Goal: Task Accomplishment & Management: Manage account settings

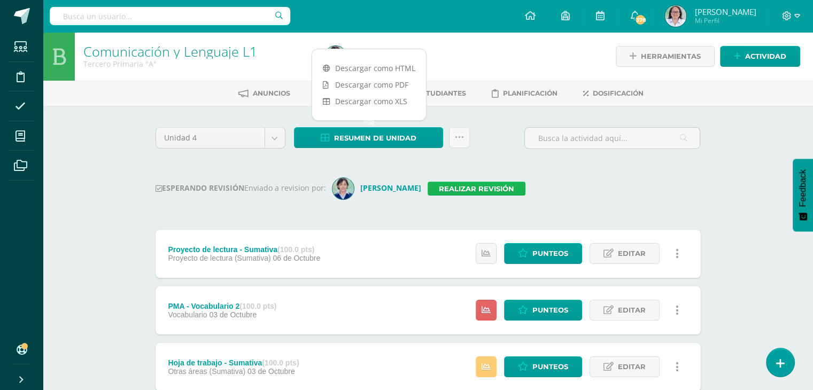
drag, startPoint x: 0, startPoint y: 0, endPoint x: 449, endPoint y: 184, distance: 485.1
click at [449, 184] on link "Realizar revisión" at bounding box center [476, 189] width 98 height 14
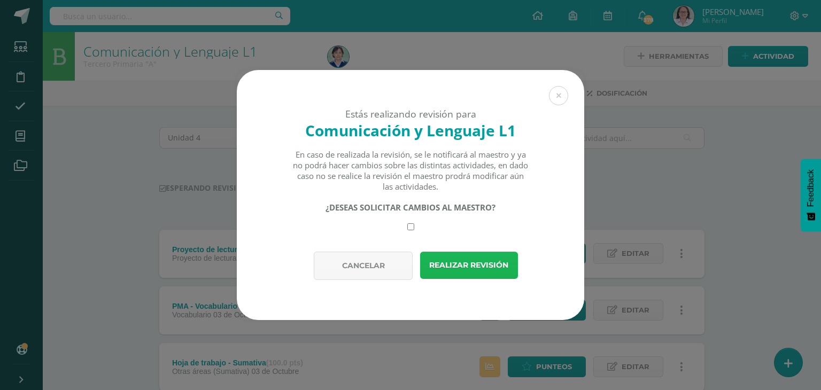
click at [450, 261] on button "Realizar revisión" at bounding box center [469, 265] width 98 height 27
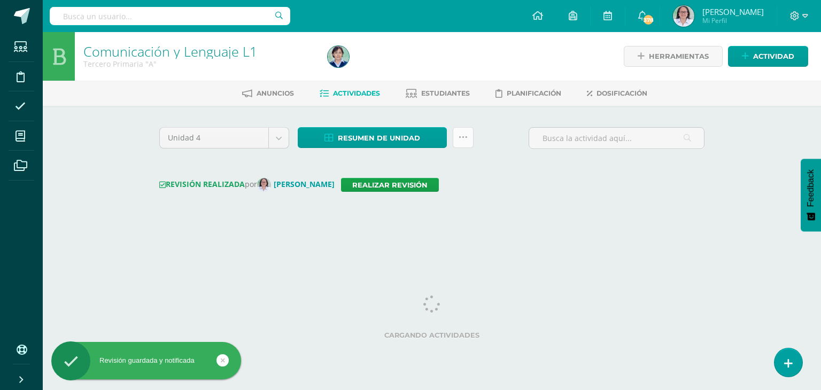
click at [465, 141] on icon at bounding box center [462, 137] width 9 height 9
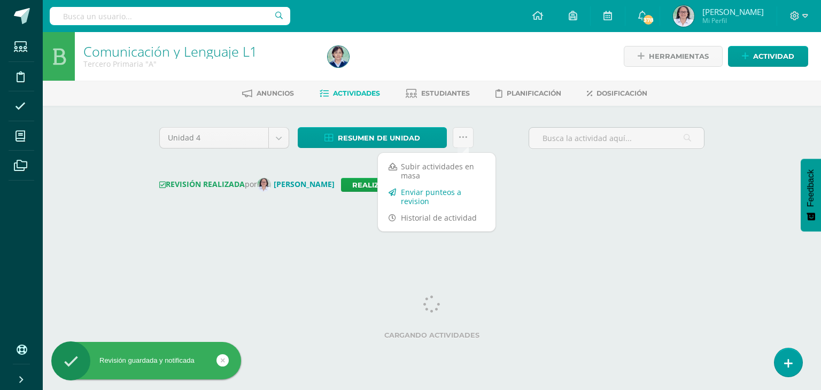
click at [419, 201] on link "Enviar punteos a revision" at bounding box center [437, 197] width 118 height 26
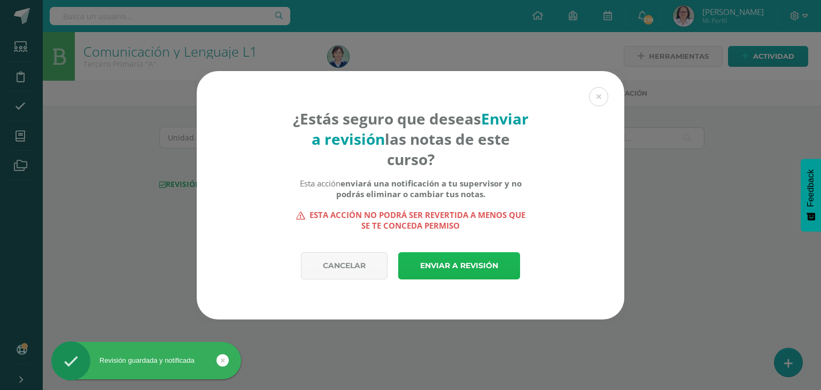
click at [459, 267] on link "Enviar a revisión" at bounding box center [459, 265] width 122 height 27
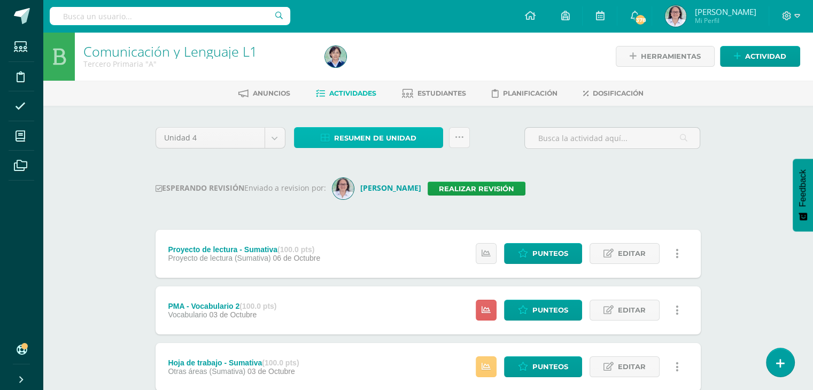
click at [362, 141] on span "Resumen de unidad" at bounding box center [375, 138] width 82 height 20
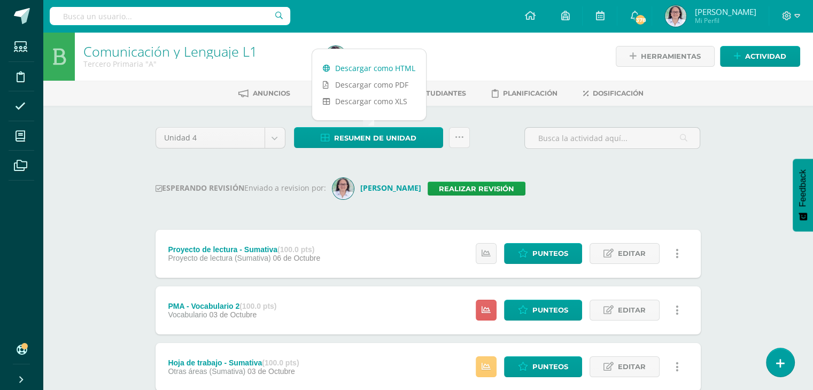
click at [365, 66] on link "Descargar como HTML" at bounding box center [369, 68] width 114 height 17
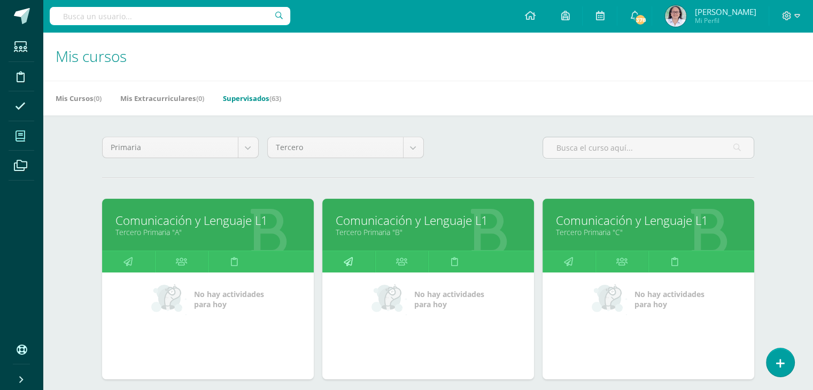
click at [344, 264] on icon at bounding box center [348, 261] width 9 height 21
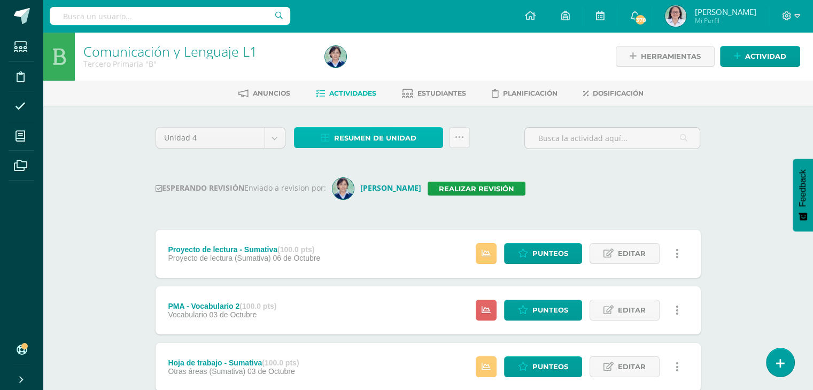
click at [363, 139] on span "Resumen de unidad" at bounding box center [375, 138] width 82 height 20
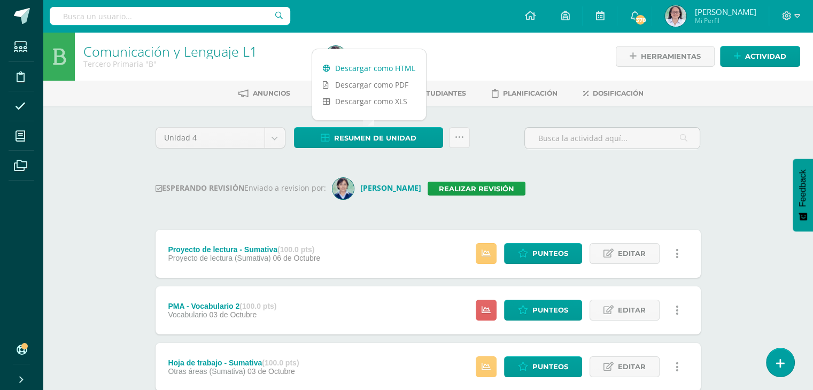
click at [371, 67] on link "Descargar como HTML" at bounding box center [369, 68] width 114 height 17
click at [454, 186] on link "Realizar revisión" at bounding box center [476, 189] width 98 height 14
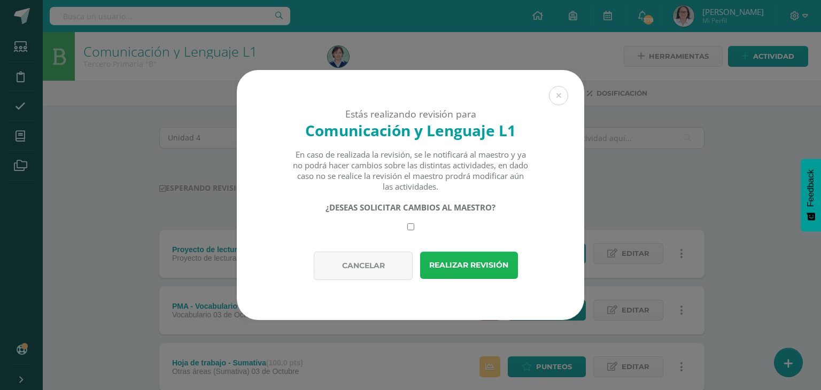
click at [457, 260] on button "Realizar revisión" at bounding box center [469, 265] width 98 height 27
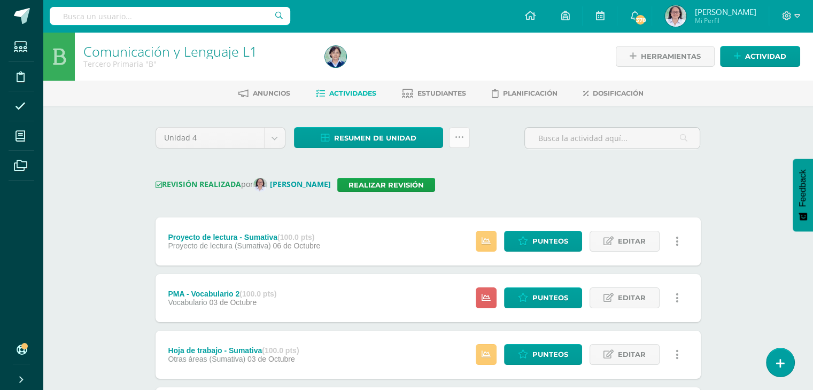
click at [457, 139] on icon at bounding box center [459, 137] width 9 height 9
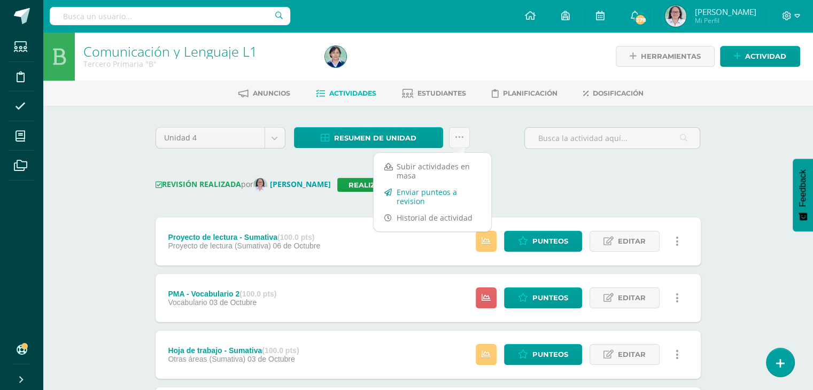
click at [407, 202] on link "Enviar punteos a revision" at bounding box center [432, 197] width 118 height 26
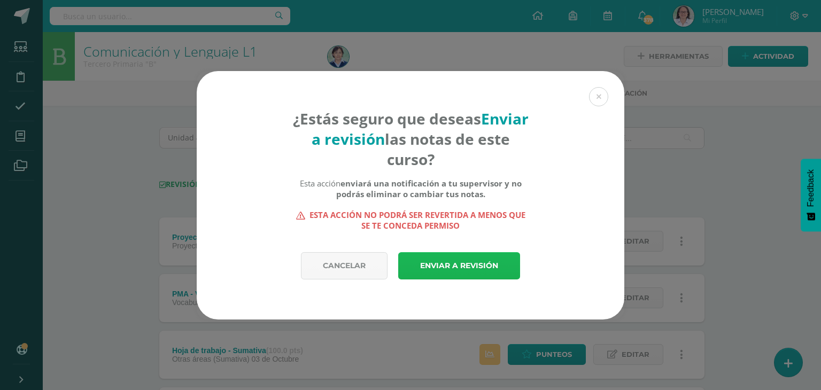
click at [449, 267] on link "Enviar a revisión" at bounding box center [459, 265] width 122 height 27
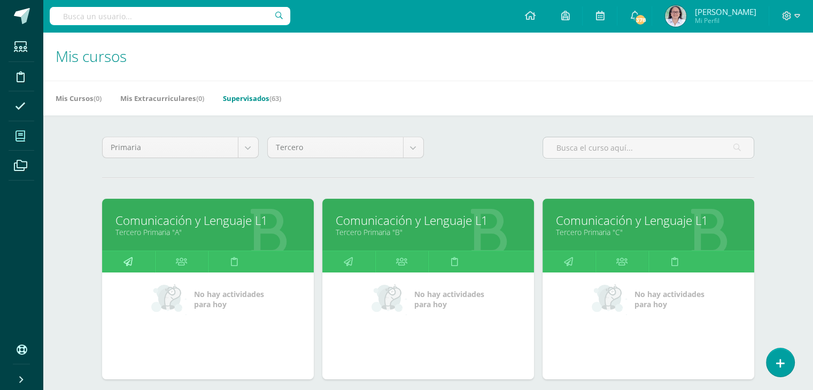
click at [127, 263] on icon at bounding box center [127, 261] width 9 height 21
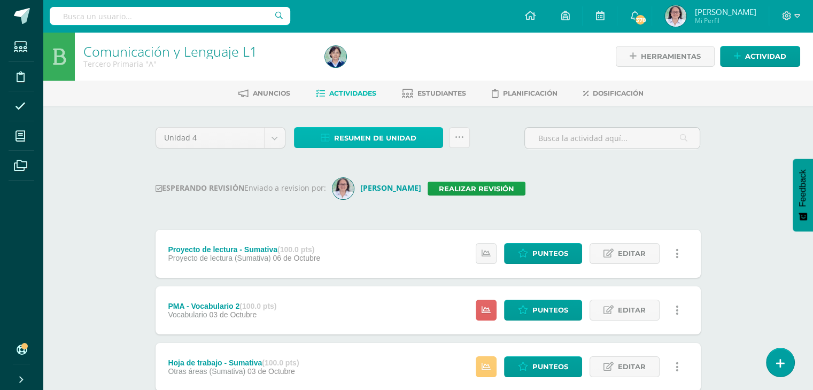
click at [350, 130] on span "Resumen de unidad" at bounding box center [375, 138] width 82 height 20
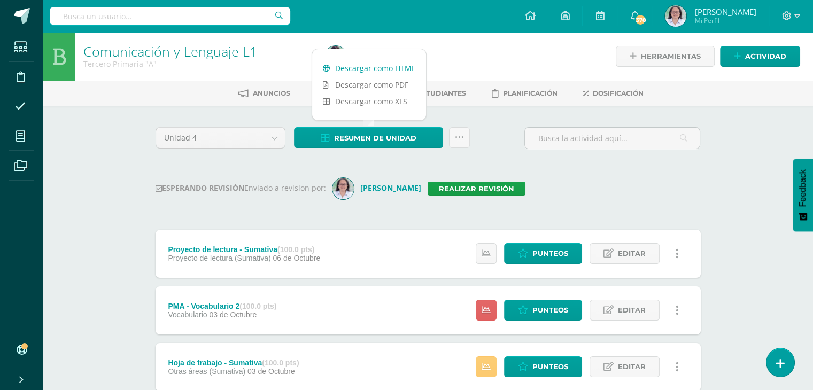
click at [369, 65] on link "Descargar como HTML" at bounding box center [369, 68] width 114 height 17
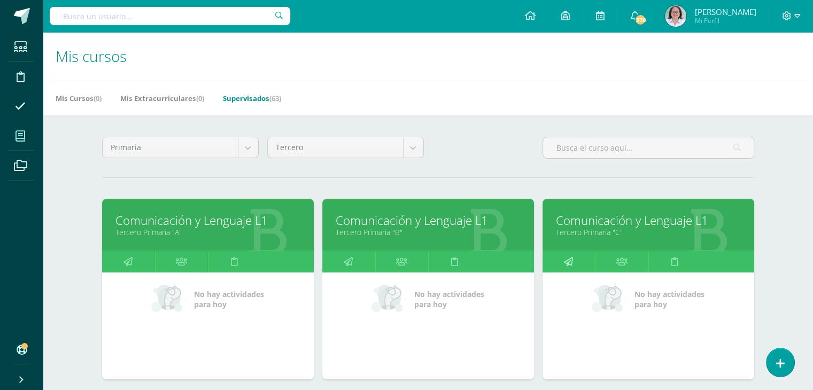
click at [572, 259] on icon at bounding box center [568, 261] width 9 height 21
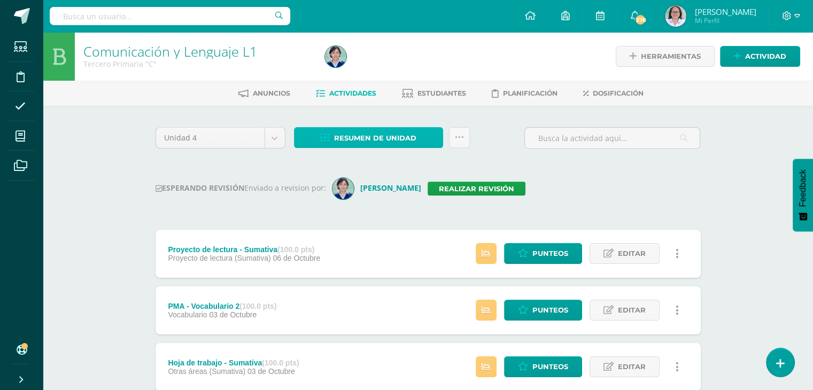
click at [371, 137] on span "Resumen de unidad" at bounding box center [375, 138] width 82 height 20
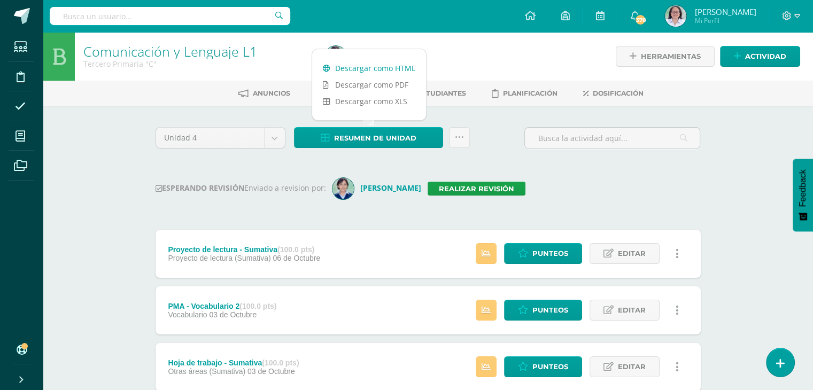
click at [373, 65] on link "Descargar como HTML" at bounding box center [369, 68] width 114 height 17
click at [471, 186] on link "Realizar revisión" at bounding box center [476, 189] width 98 height 14
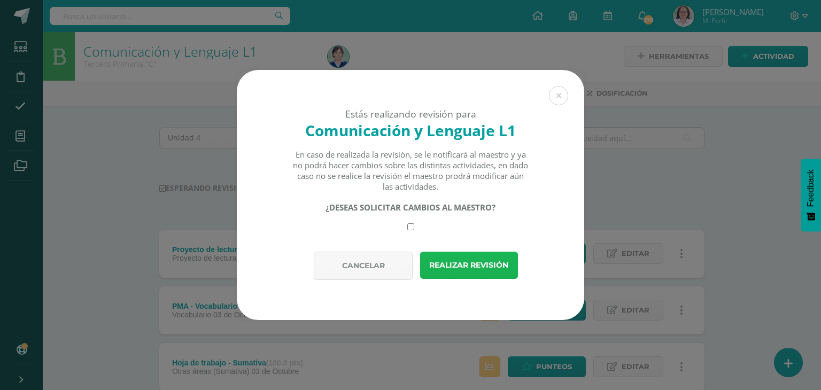
click at [464, 259] on button "Realizar revisión" at bounding box center [469, 265] width 98 height 27
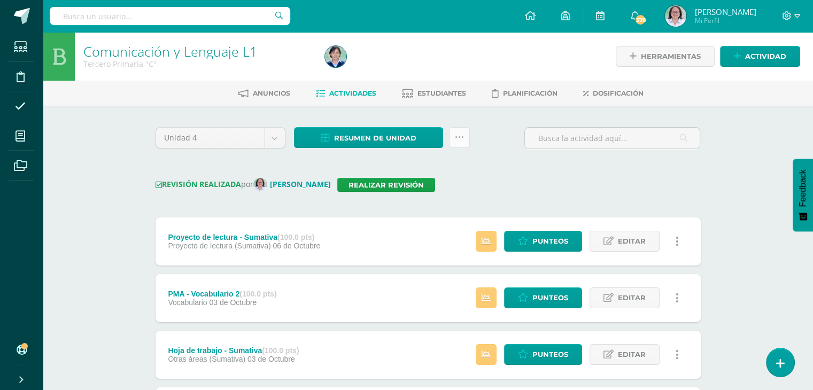
click at [465, 139] on link at bounding box center [459, 137] width 21 height 21
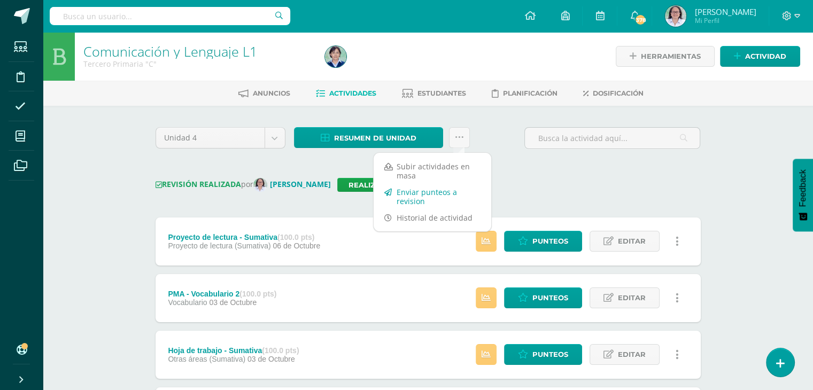
click at [404, 197] on link "Enviar punteos a revision" at bounding box center [432, 197] width 118 height 26
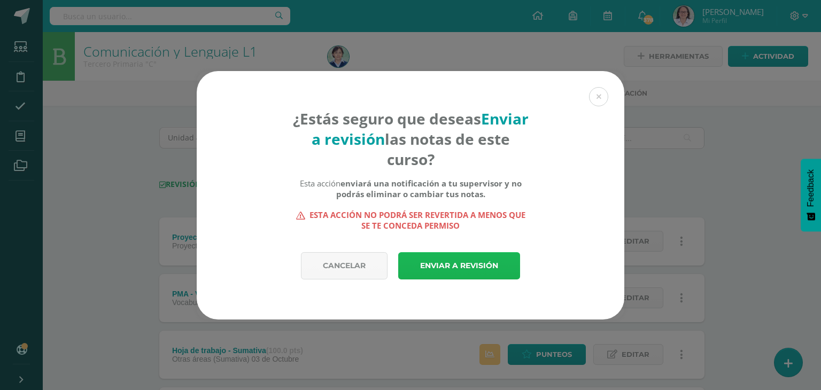
click at [459, 268] on link "Enviar a revisión" at bounding box center [459, 265] width 122 height 27
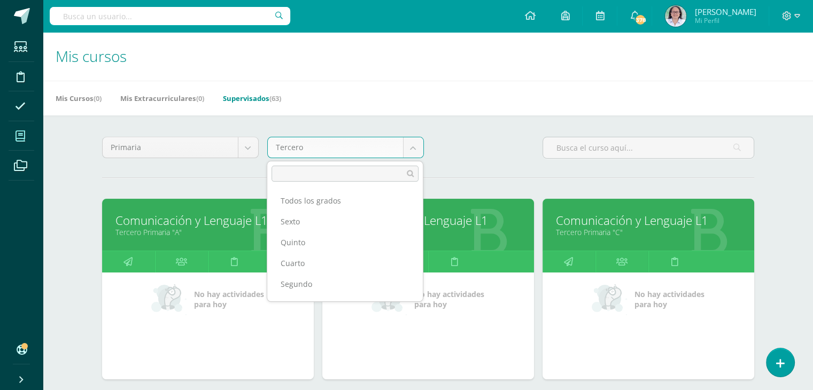
click at [413, 145] on body "Estudiantes Disciplina Asistencia Mis cursos Archivos Soporte Ayuda Reportar un…" at bounding box center [406, 233] width 813 height 467
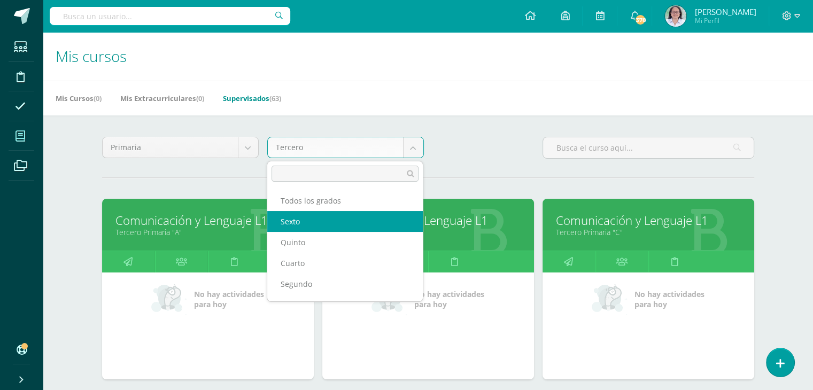
select select "17"
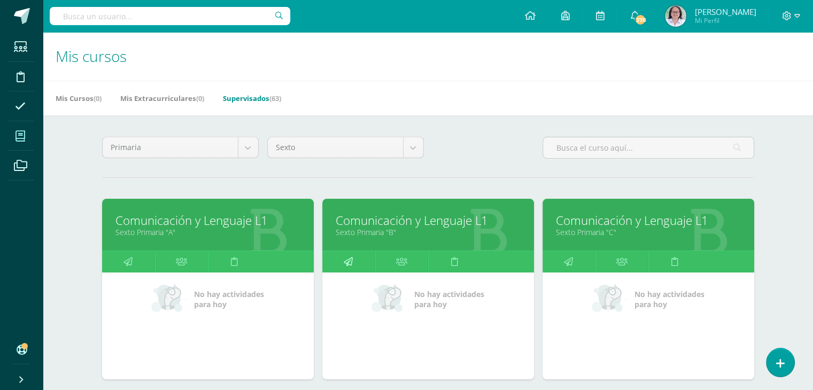
click at [348, 258] on icon at bounding box center [348, 261] width 9 height 21
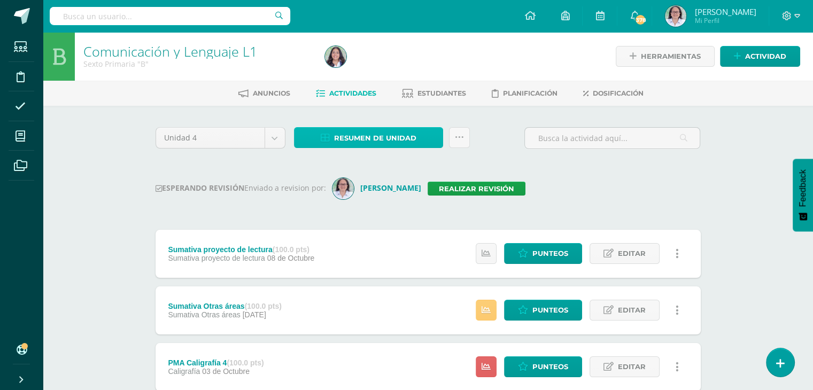
click at [371, 139] on span "Resumen de unidad" at bounding box center [375, 138] width 82 height 20
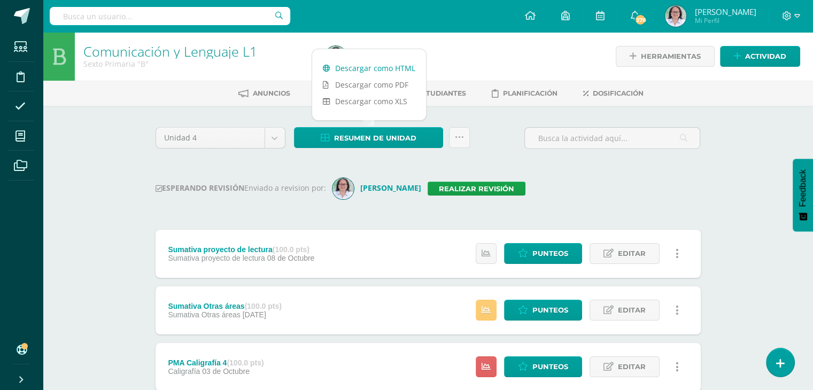
click at [381, 67] on link "Descargar como HTML" at bounding box center [369, 68] width 114 height 17
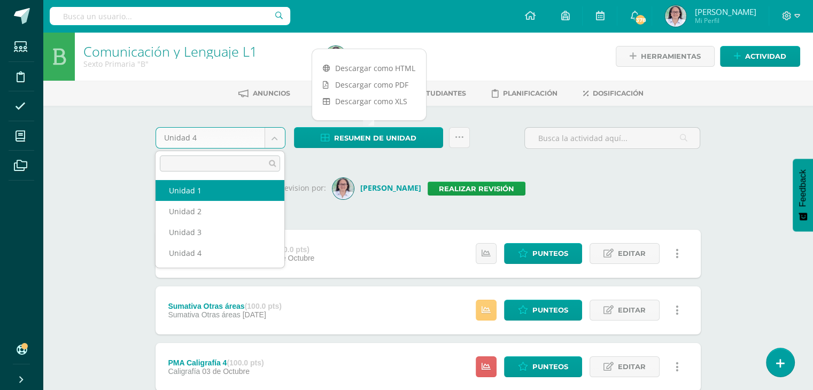
select select "Unidad 1"
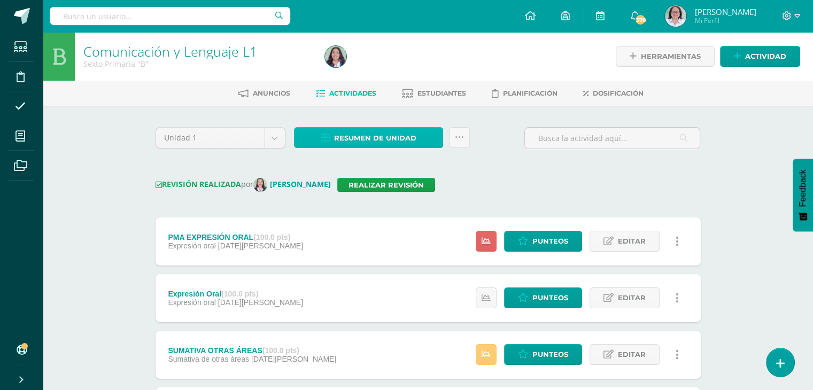
click at [360, 138] on span "Resumen de unidad" at bounding box center [375, 138] width 82 height 20
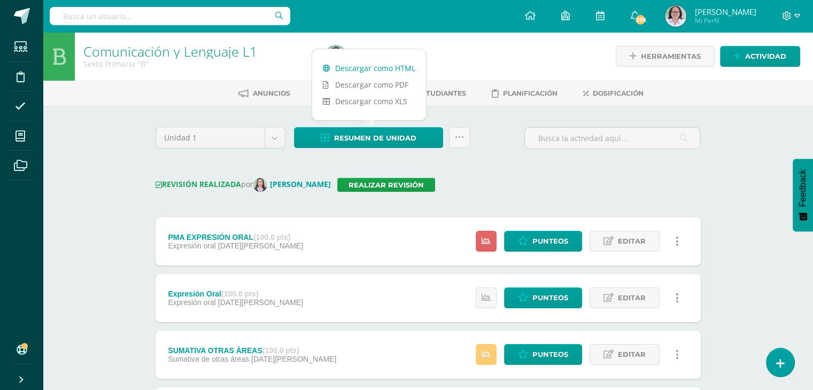
click at [395, 67] on link "Descargar como HTML" at bounding box center [369, 68] width 114 height 17
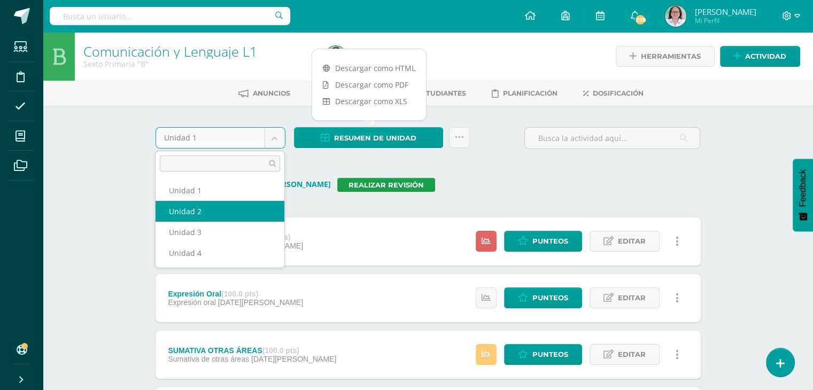
select select "Unidad 2"
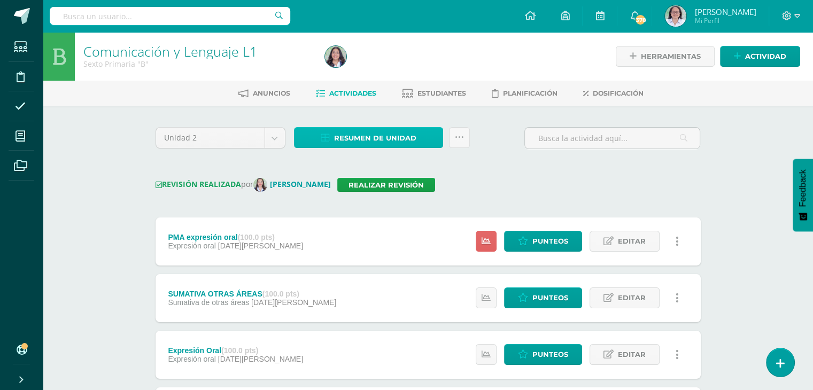
click at [364, 138] on span "Resumen de unidad" at bounding box center [375, 138] width 82 height 20
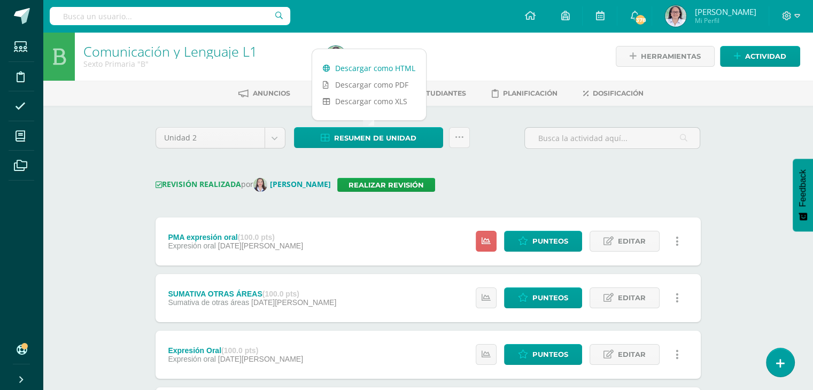
click at [384, 71] on link "Descargar como HTML" at bounding box center [369, 68] width 114 height 17
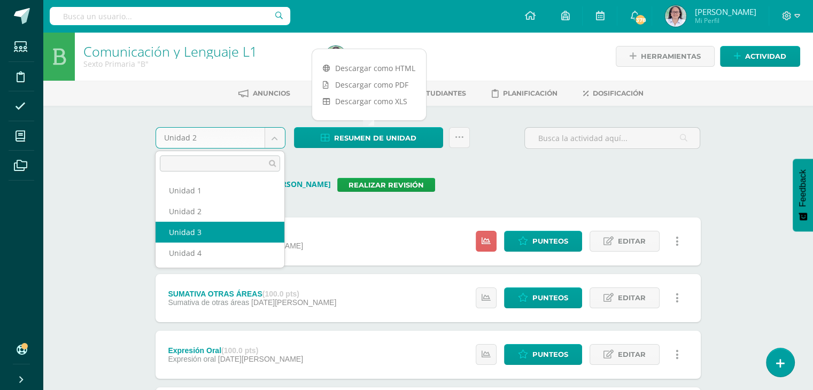
select select "Unidad 3"
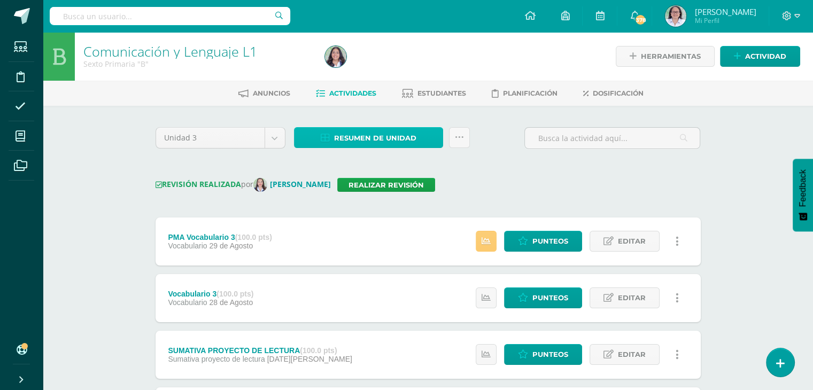
click at [375, 141] on span "Resumen de unidad" at bounding box center [375, 138] width 82 height 20
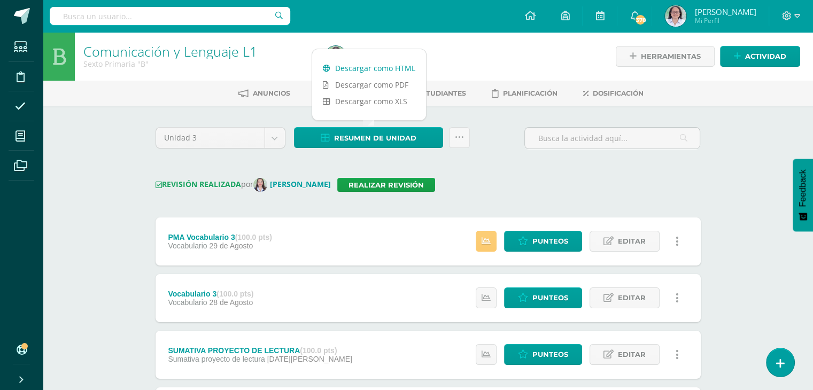
click at [369, 69] on link "Descargar como HTML" at bounding box center [369, 68] width 114 height 17
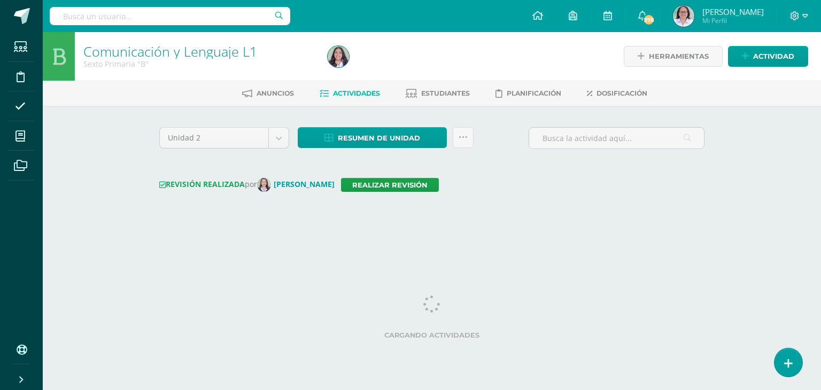
select select "Unidad 3"
select select "Unidad 2"
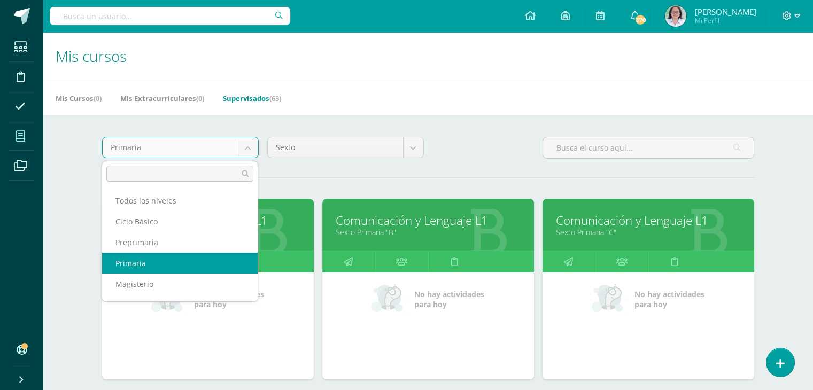
click at [247, 154] on body "Estudiantes Disciplina Asistencia Mis cursos Archivos Soporte Ayuda Reportar un…" at bounding box center [406, 332] width 813 height 665
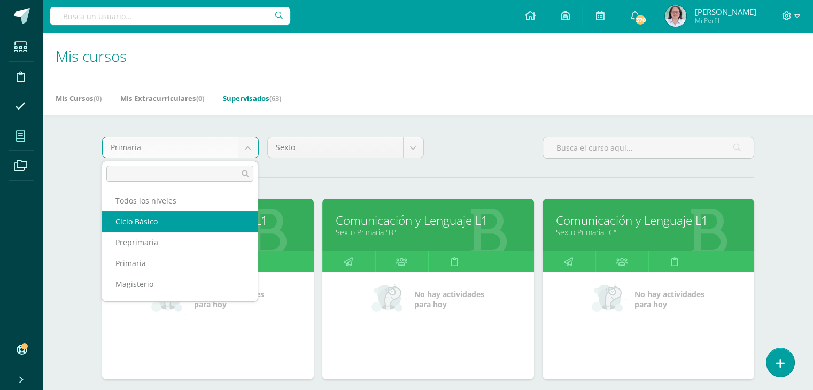
select select "7"
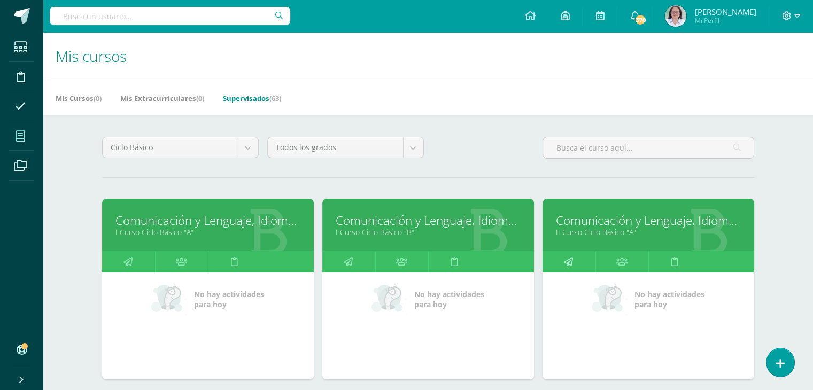
click at [567, 261] on icon at bounding box center [568, 261] width 9 height 21
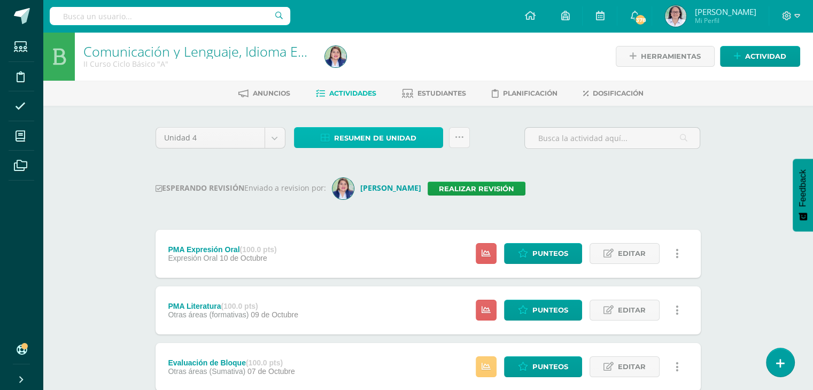
click at [349, 142] on span "Resumen de unidad" at bounding box center [375, 138] width 82 height 20
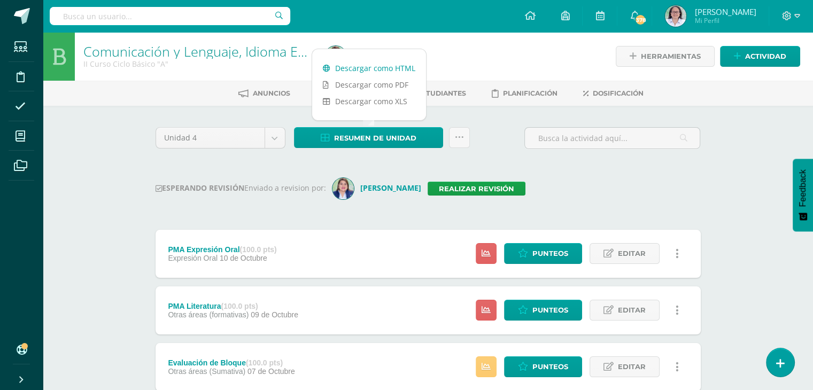
click at [377, 63] on link "Descargar como HTML" at bounding box center [369, 68] width 114 height 17
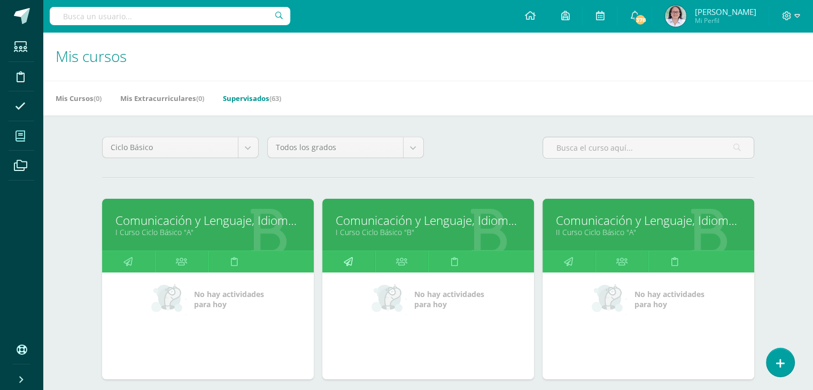
click at [345, 263] on icon at bounding box center [348, 261] width 9 height 21
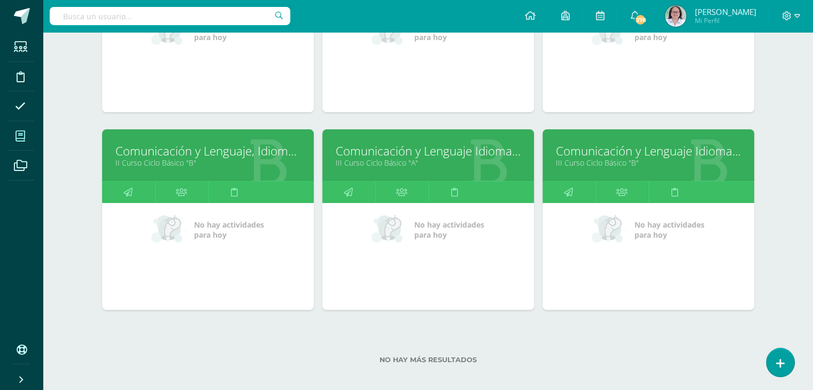
scroll to position [275, 0]
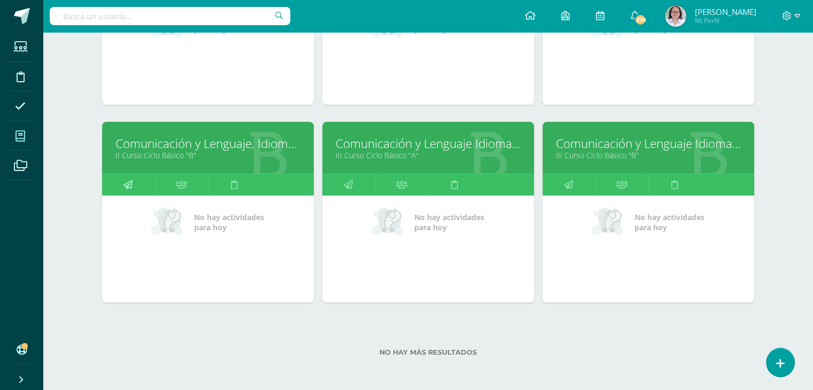
click at [130, 177] on icon at bounding box center [127, 184] width 9 height 21
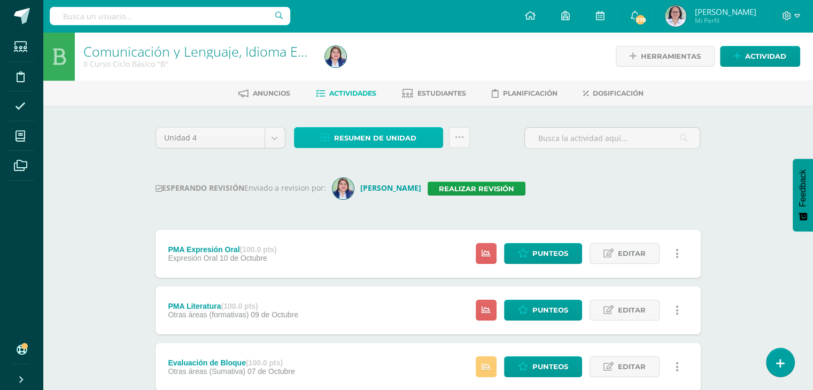
click at [365, 141] on span "Resumen de unidad" at bounding box center [375, 138] width 82 height 20
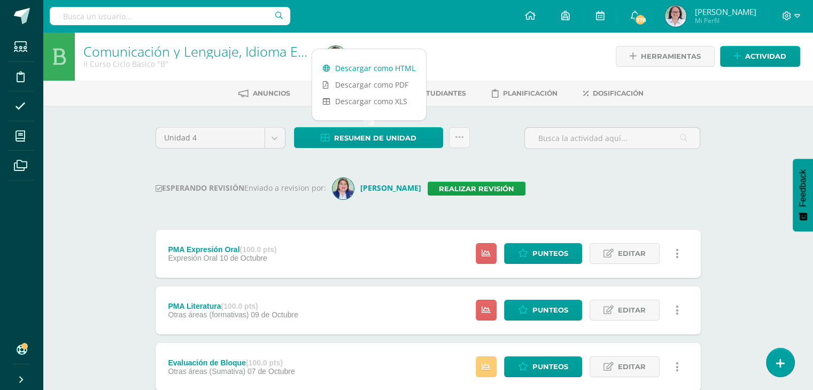
click at [376, 67] on link "Descargar como HTML" at bounding box center [369, 68] width 114 height 17
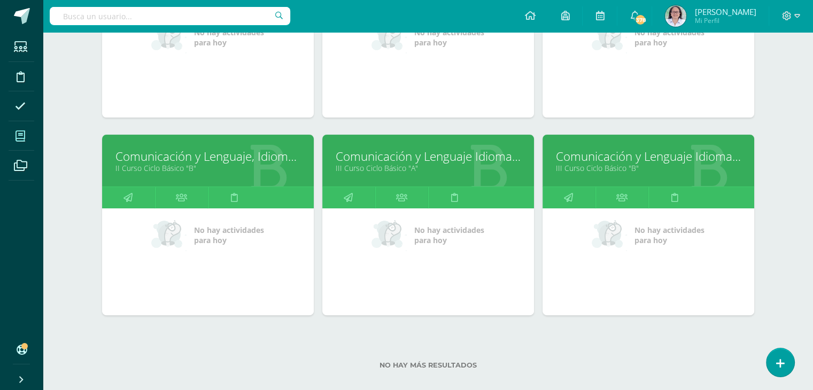
scroll to position [275, 0]
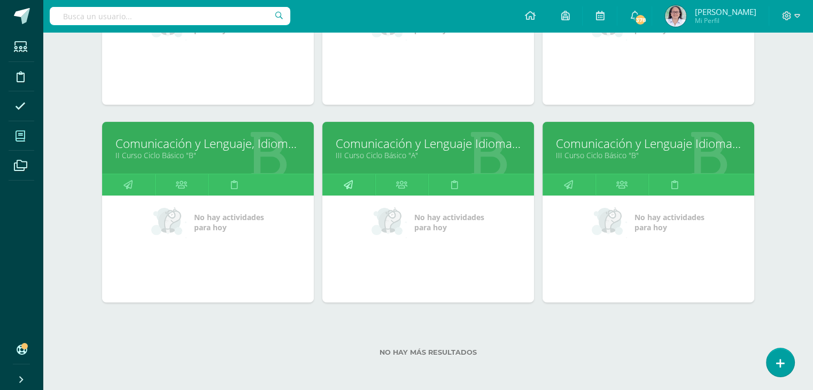
click at [350, 185] on icon at bounding box center [348, 184] width 9 height 21
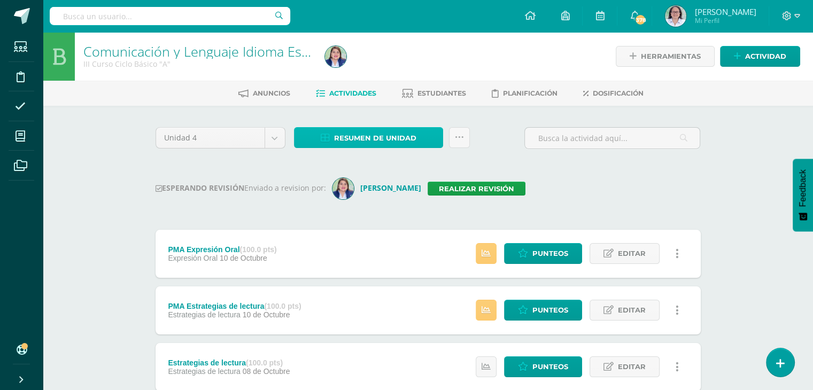
click at [373, 139] on span "Resumen de unidad" at bounding box center [375, 138] width 82 height 20
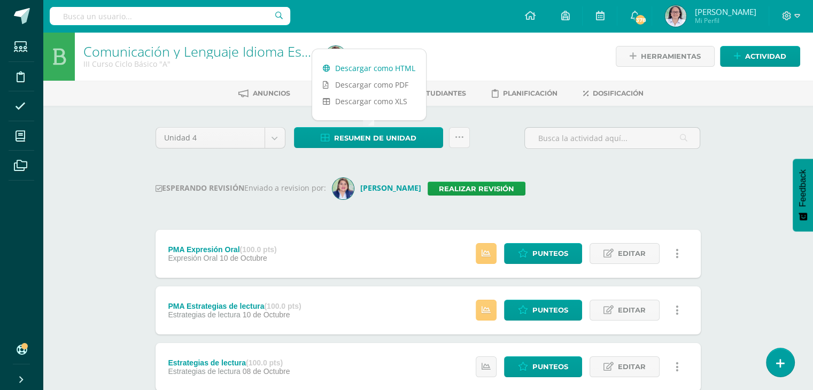
click at [365, 68] on link "Descargar como HTML" at bounding box center [369, 68] width 114 height 17
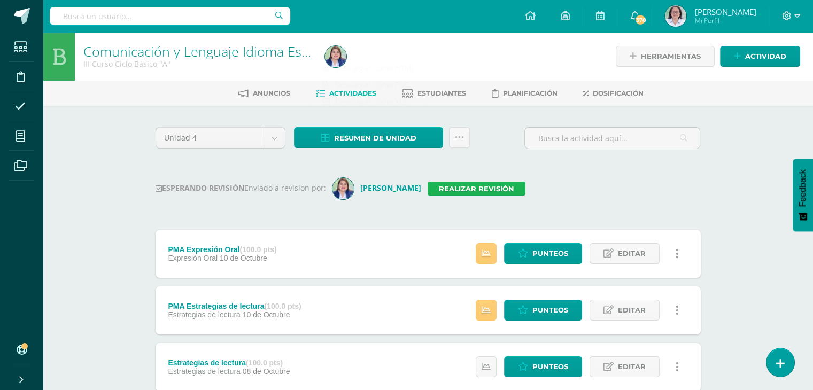
click at [462, 190] on link "Realizar revisión" at bounding box center [476, 189] width 98 height 14
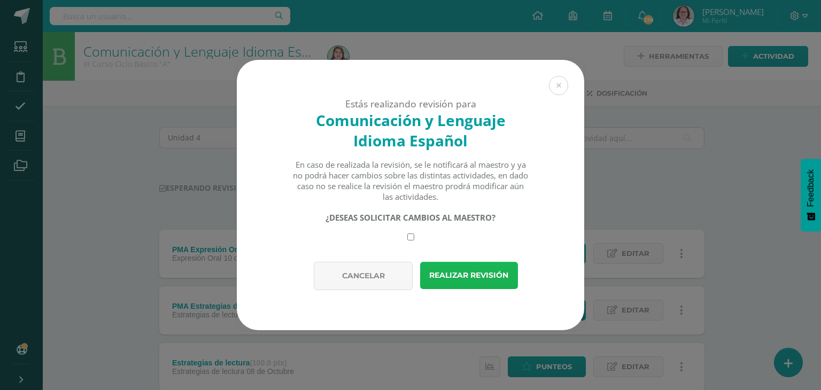
click at [473, 278] on button "Realizar revisión" at bounding box center [469, 275] width 98 height 27
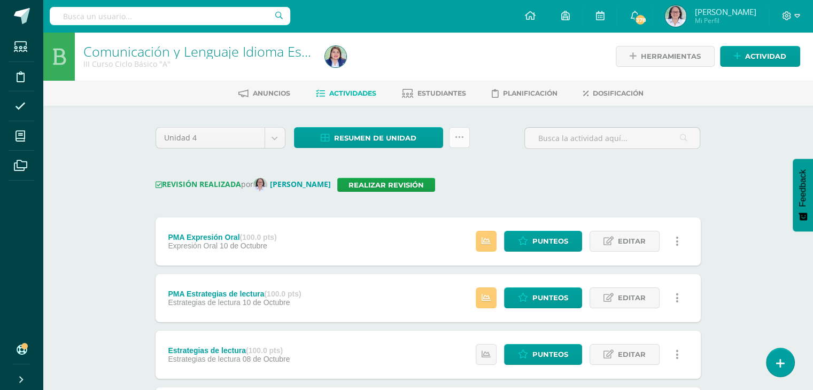
click at [466, 143] on link at bounding box center [459, 137] width 21 height 21
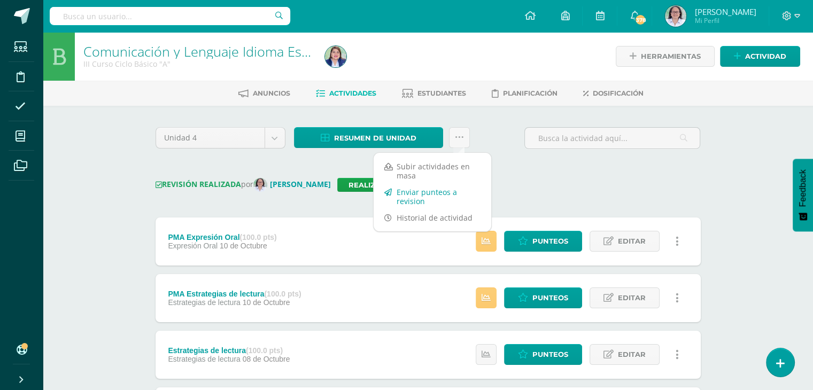
click at [414, 198] on link "Enviar punteos a revision" at bounding box center [432, 197] width 118 height 26
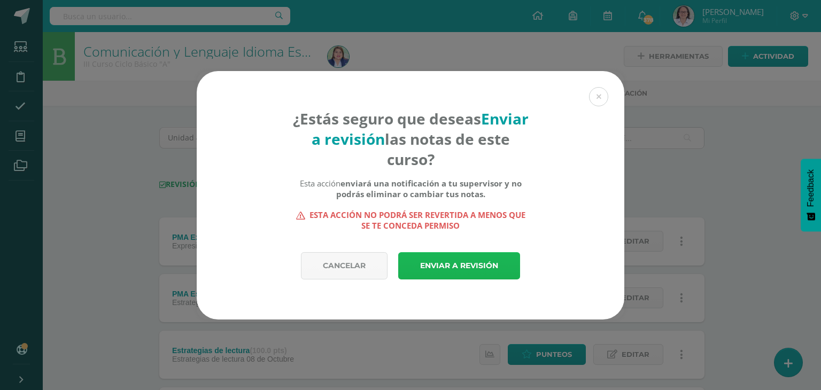
click at [457, 263] on link "Enviar a revisión" at bounding box center [459, 265] width 122 height 27
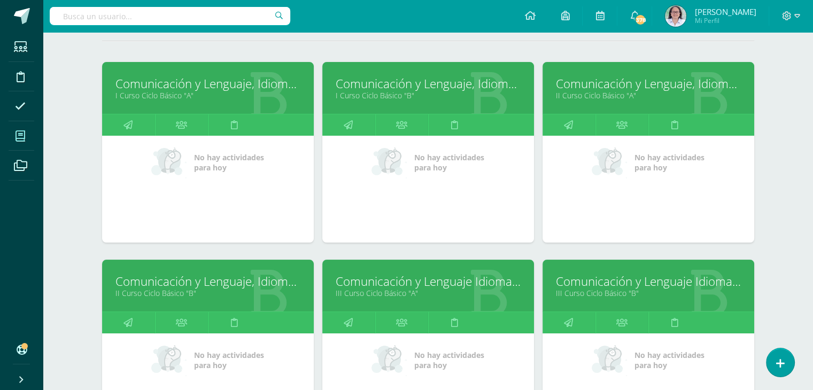
scroll to position [160, 0]
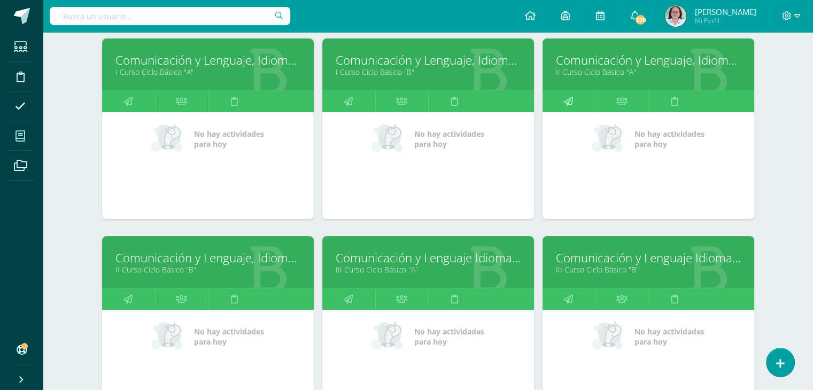
click at [569, 103] on icon at bounding box center [568, 101] width 9 height 21
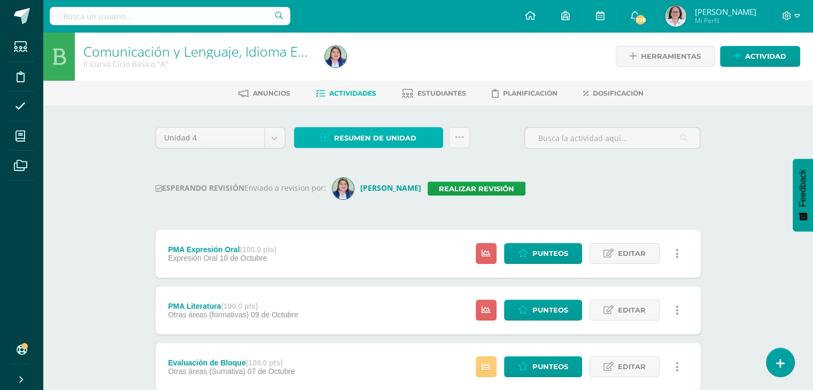
click at [368, 136] on span "Resumen de unidad" at bounding box center [375, 138] width 82 height 20
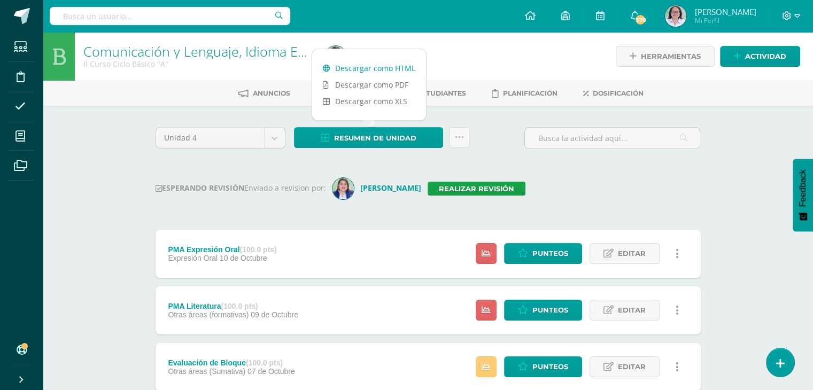
click at [376, 65] on link "Descargar como HTML" at bounding box center [369, 68] width 114 height 17
click at [470, 190] on link "Realizar revisión" at bounding box center [476, 189] width 98 height 14
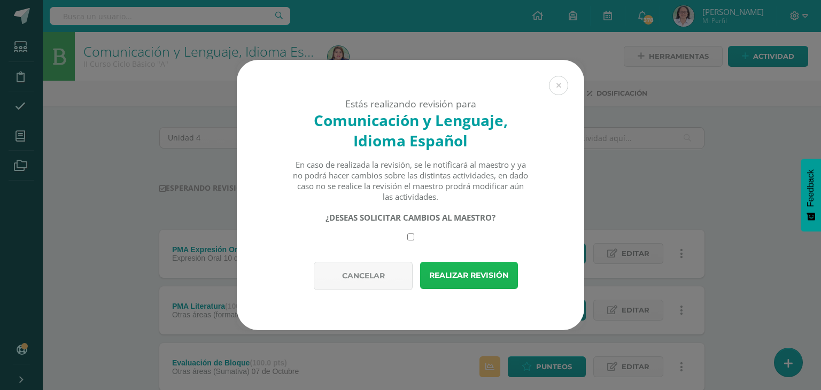
click at [459, 276] on button "Realizar revisión" at bounding box center [469, 275] width 98 height 27
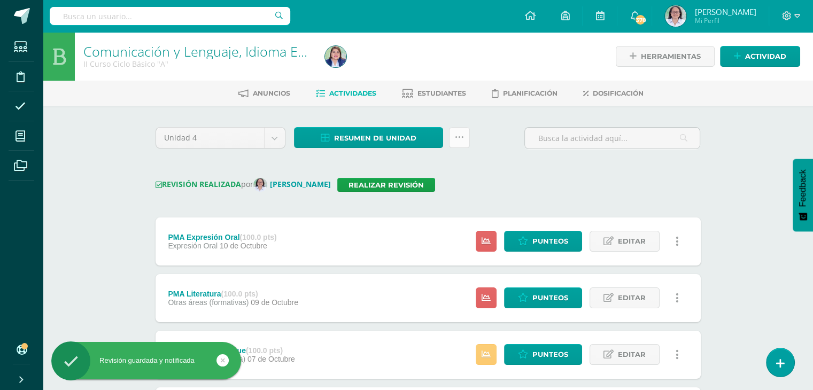
click at [462, 144] on link at bounding box center [459, 137] width 21 height 21
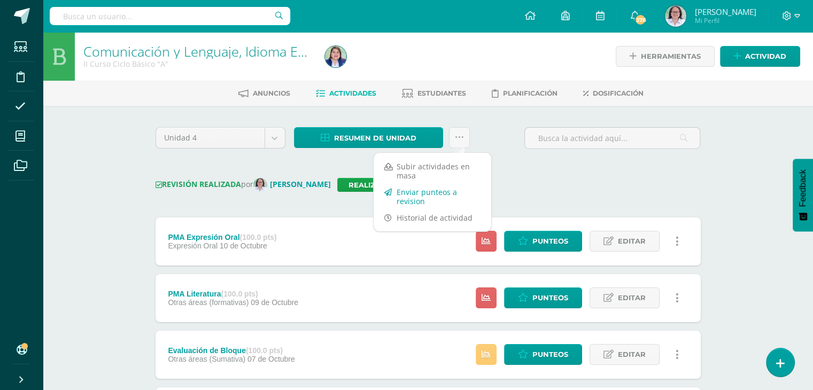
click at [418, 195] on link "Enviar punteos a revision" at bounding box center [432, 197] width 118 height 26
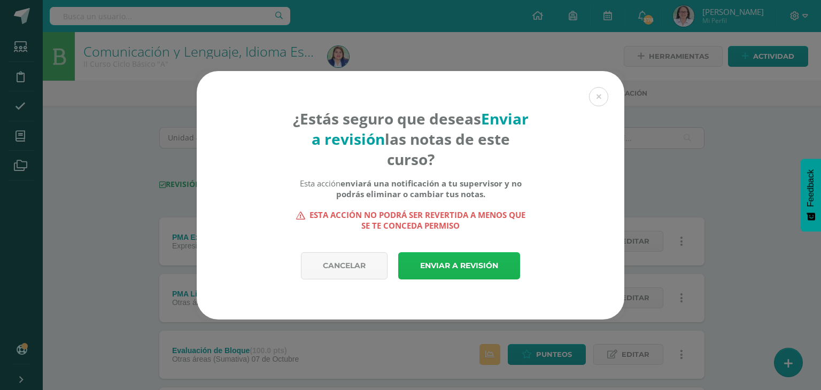
click at [472, 270] on link "Enviar a revisión" at bounding box center [459, 265] width 122 height 27
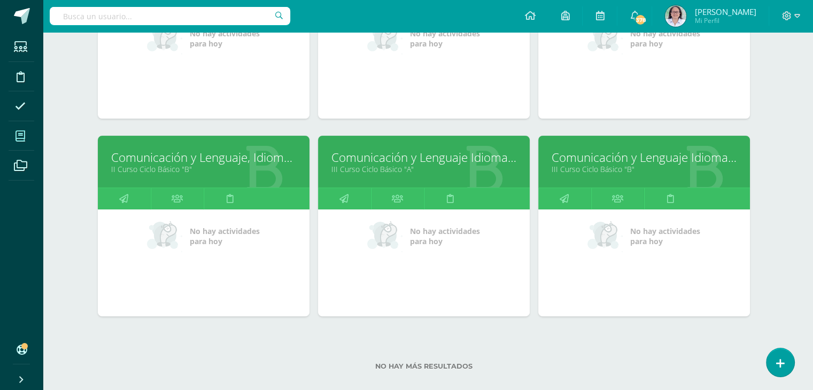
scroll to position [267, 4]
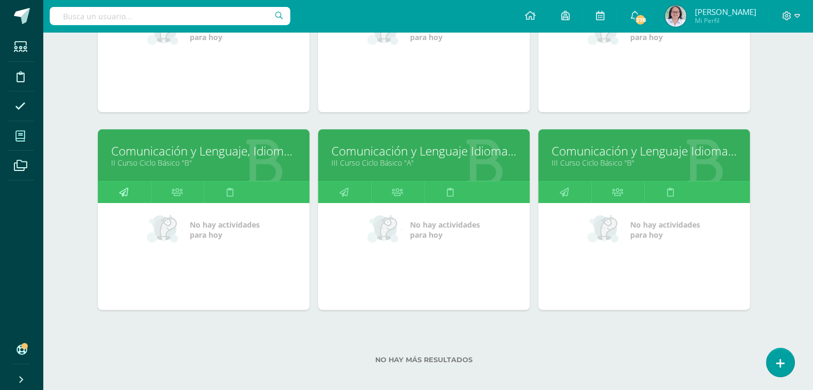
click at [130, 191] on link at bounding box center [124, 192] width 53 height 21
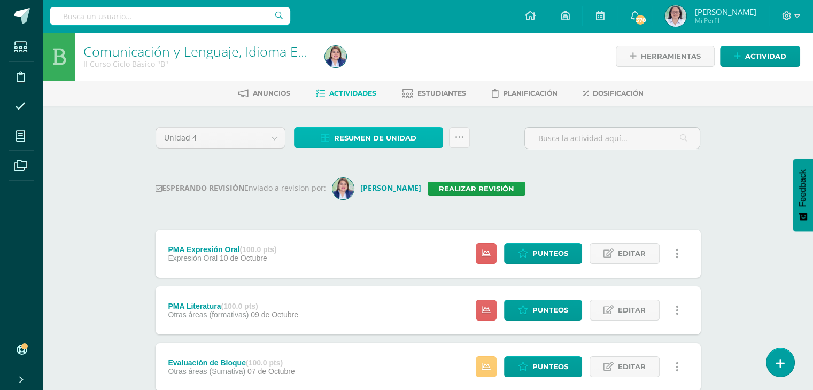
click at [359, 146] on span "Resumen de unidad" at bounding box center [375, 138] width 82 height 20
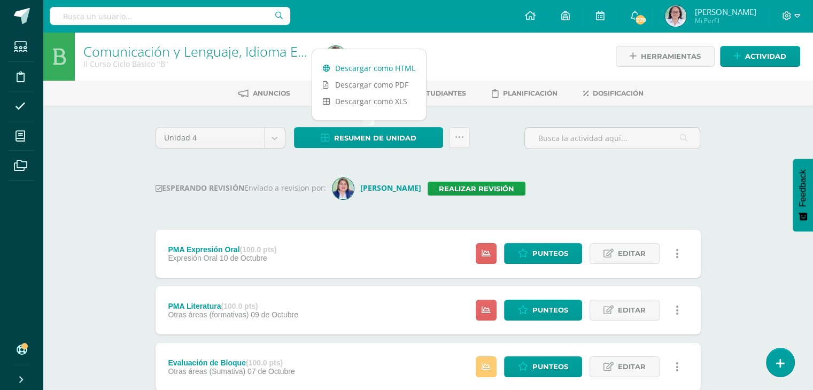
click at [374, 71] on link "Descargar como HTML" at bounding box center [369, 68] width 114 height 17
click at [462, 191] on link "Realizar revisión" at bounding box center [476, 189] width 98 height 14
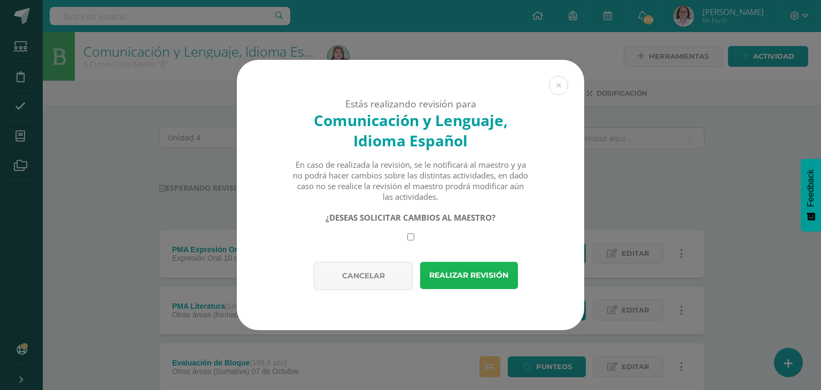
click at [475, 273] on button "Realizar revisión" at bounding box center [469, 275] width 98 height 27
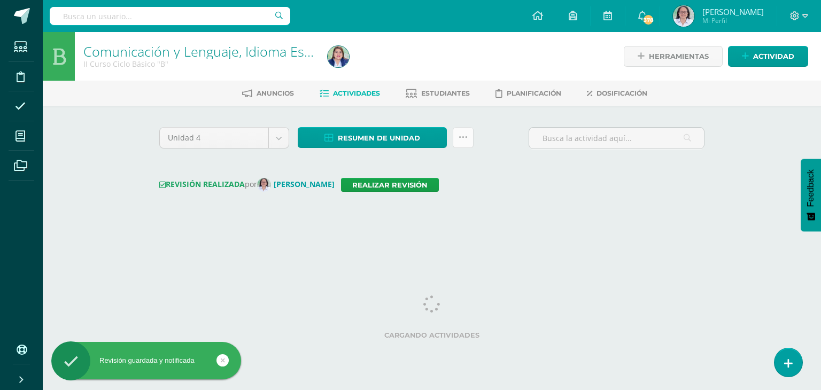
click at [470, 137] on link at bounding box center [463, 137] width 21 height 21
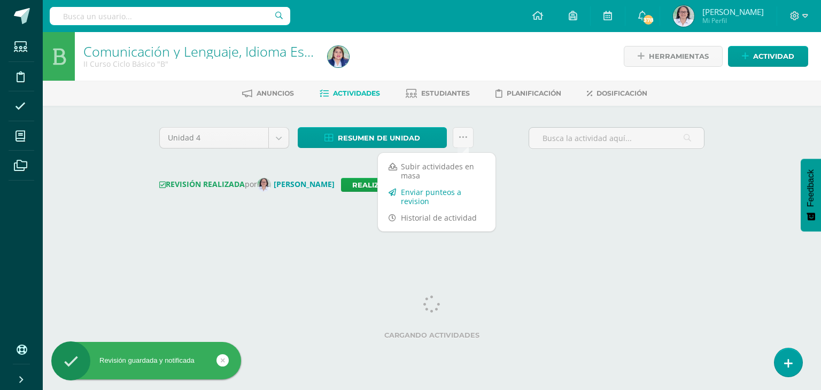
click at [421, 193] on link "Enviar punteos a revision" at bounding box center [437, 197] width 118 height 26
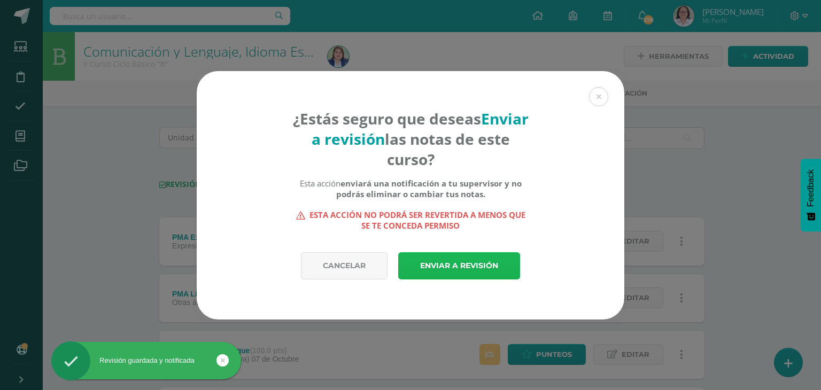
click at [453, 266] on link "Enviar a revisión" at bounding box center [459, 265] width 122 height 27
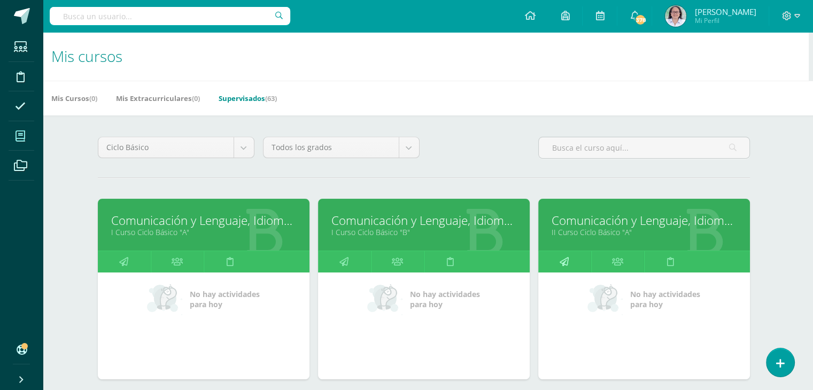
scroll to position [267, 4]
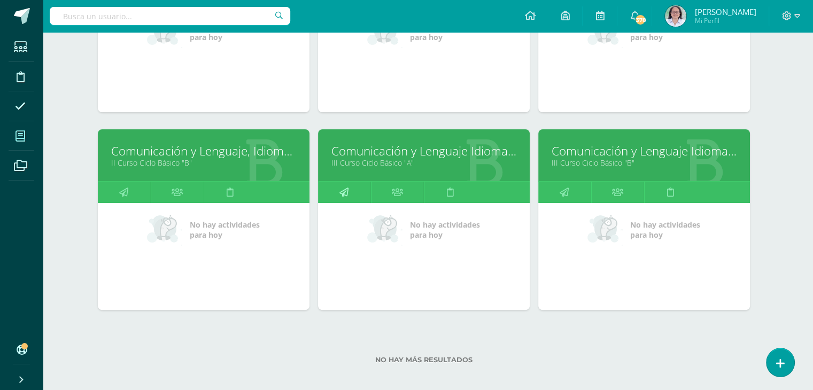
click at [339, 192] on icon at bounding box center [343, 192] width 9 height 21
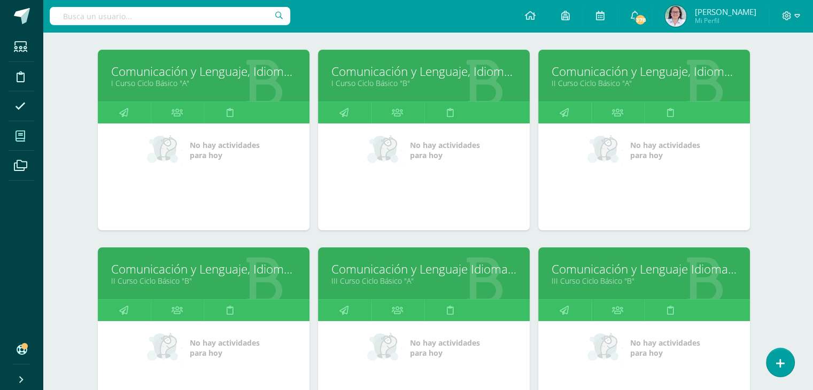
scroll to position [267, 4]
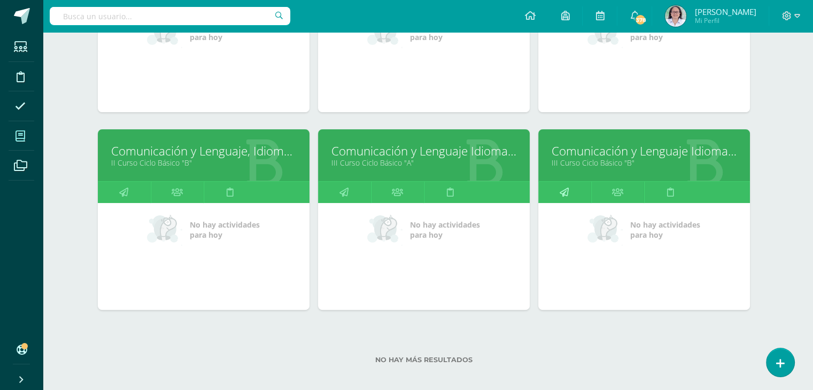
click at [563, 193] on icon at bounding box center [563, 192] width 9 height 21
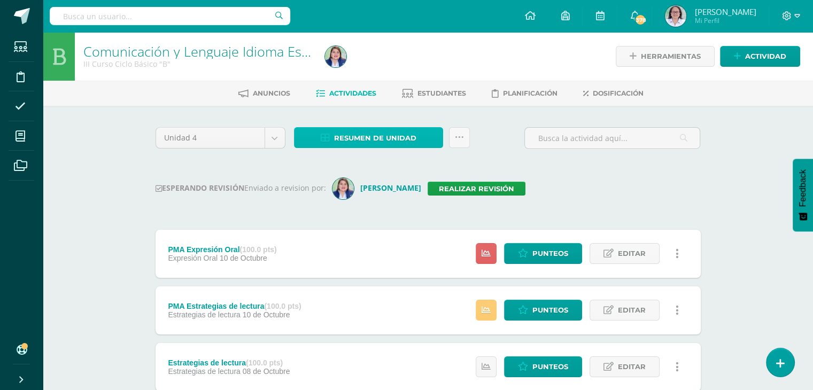
click at [368, 143] on span "Resumen de unidad" at bounding box center [375, 138] width 82 height 20
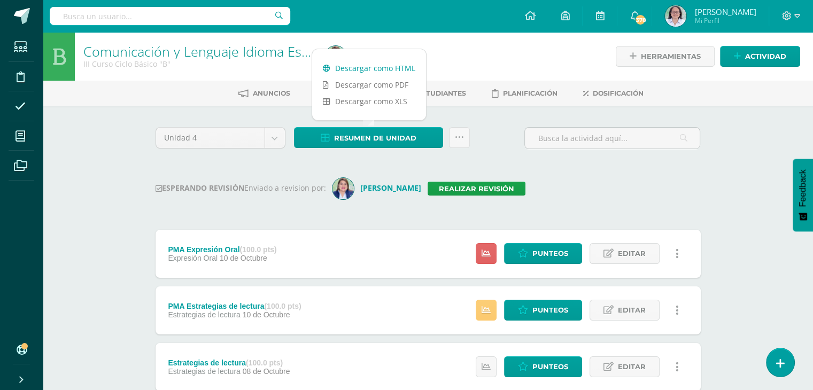
click at [374, 71] on link "Descargar como HTML" at bounding box center [369, 68] width 114 height 17
click at [460, 188] on link "Realizar revisión" at bounding box center [476, 189] width 98 height 14
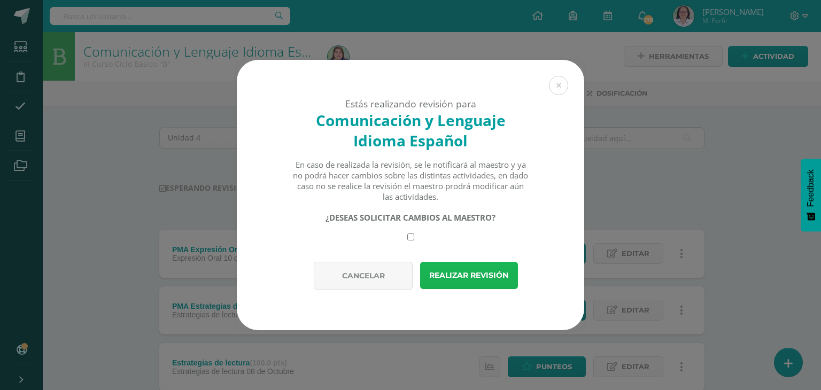
click at [482, 272] on button "Realizar revisión" at bounding box center [469, 275] width 98 height 27
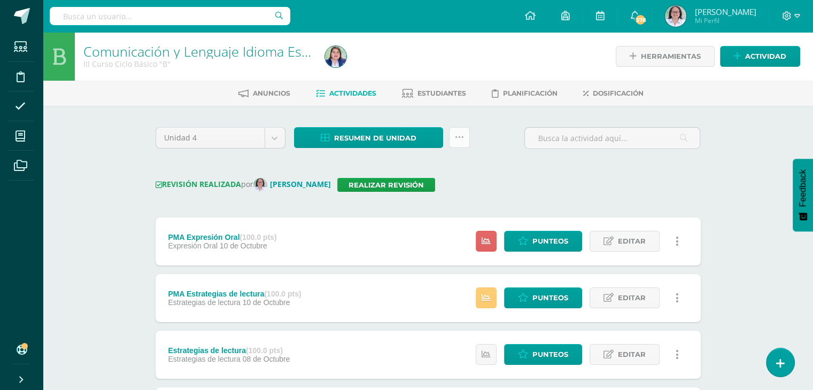
click at [459, 142] on icon at bounding box center [459, 137] width 9 height 9
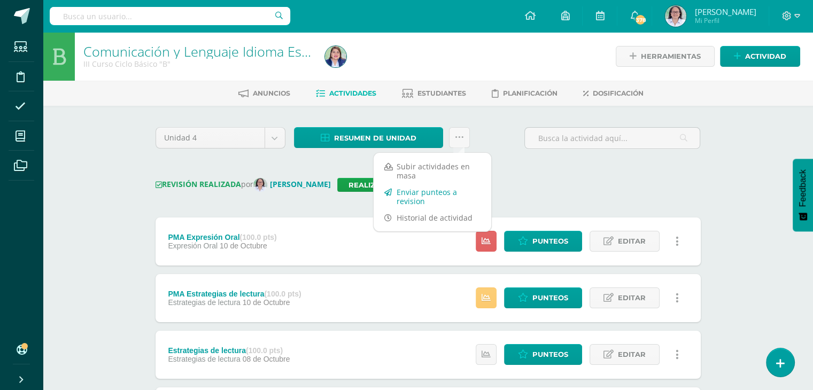
click at [411, 198] on link "Enviar punteos a revision" at bounding box center [432, 197] width 118 height 26
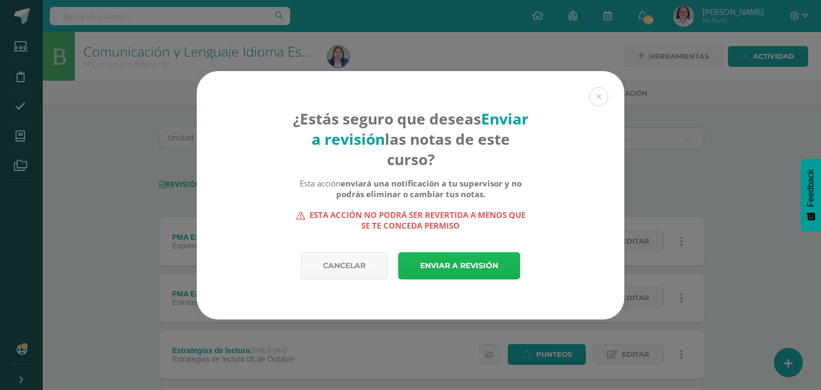
click at [449, 261] on link "Enviar a revisión" at bounding box center [459, 265] width 122 height 27
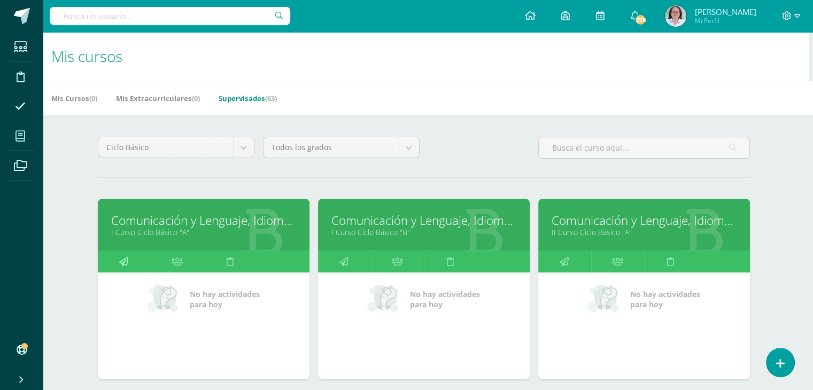
click at [127, 263] on icon at bounding box center [123, 261] width 9 height 21
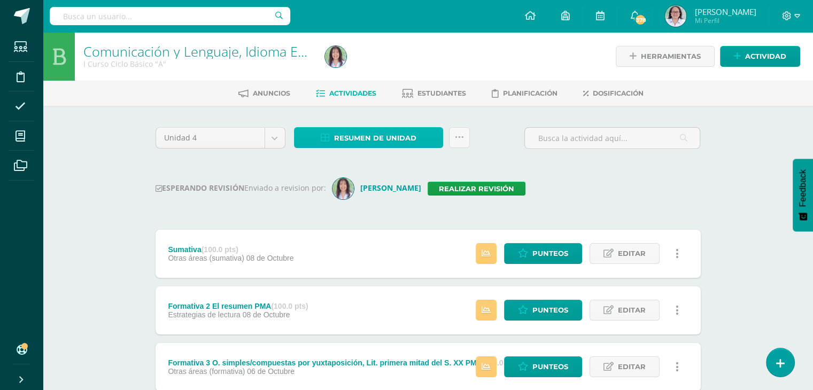
click at [380, 138] on span "Resumen de unidad" at bounding box center [375, 138] width 82 height 20
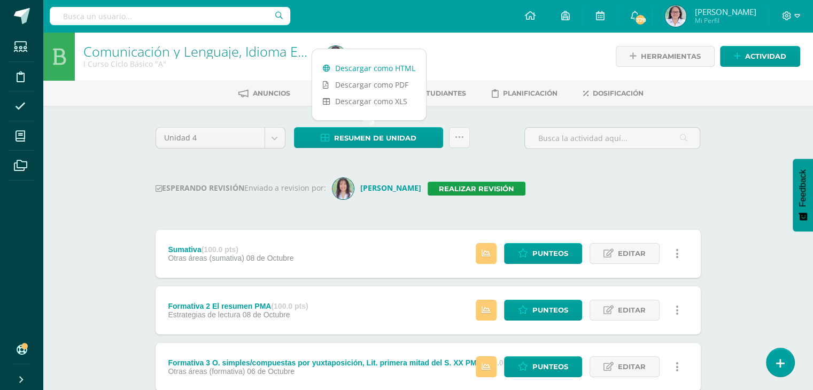
click at [368, 71] on link "Descargar como HTML" at bounding box center [369, 68] width 114 height 17
click at [450, 191] on link "Realizar revisión" at bounding box center [476, 189] width 98 height 14
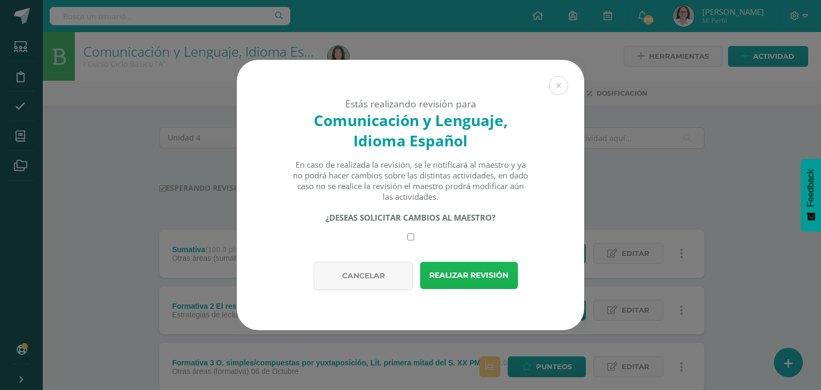
click at [474, 267] on button "Realizar revisión" at bounding box center [469, 275] width 98 height 27
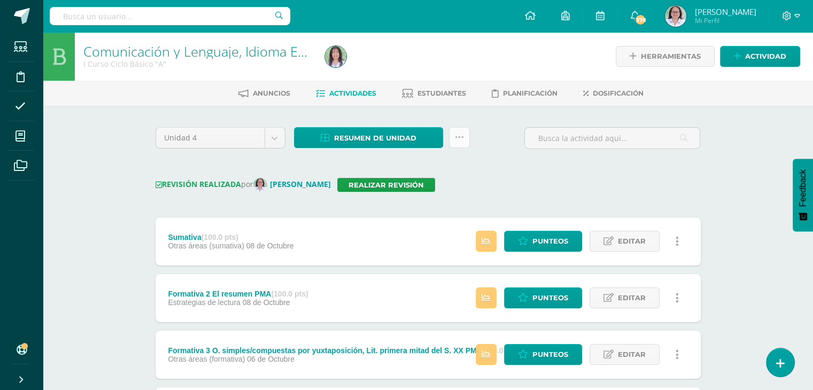
click at [462, 141] on icon at bounding box center [459, 137] width 9 height 9
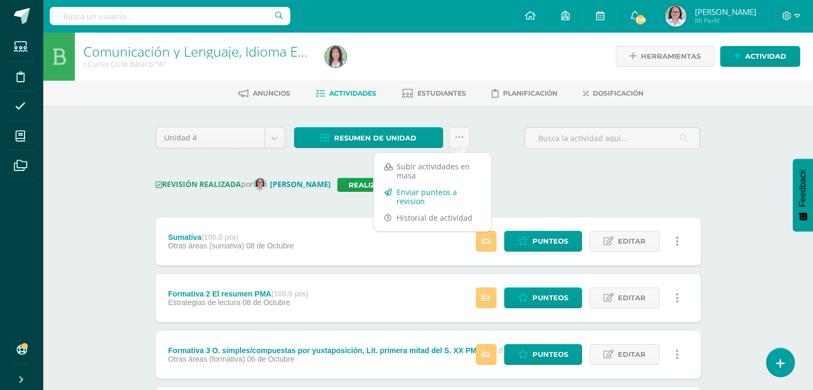
click at [408, 193] on link "Enviar punteos a revision" at bounding box center [432, 197] width 118 height 26
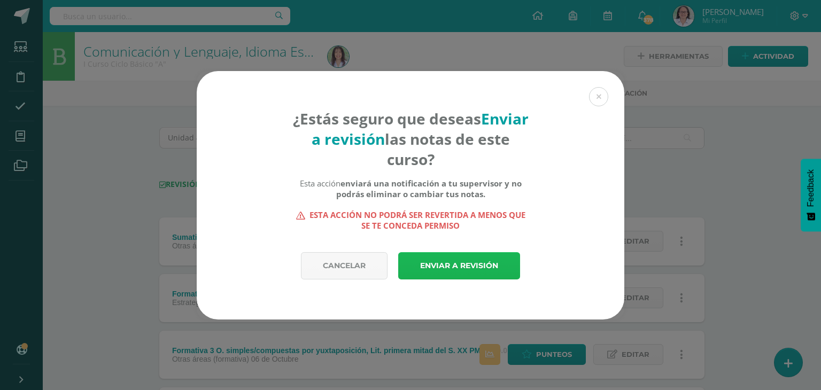
click at [455, 260] on link "Enviar a revisión" at bounding box center [459, 265] width 122 height 27
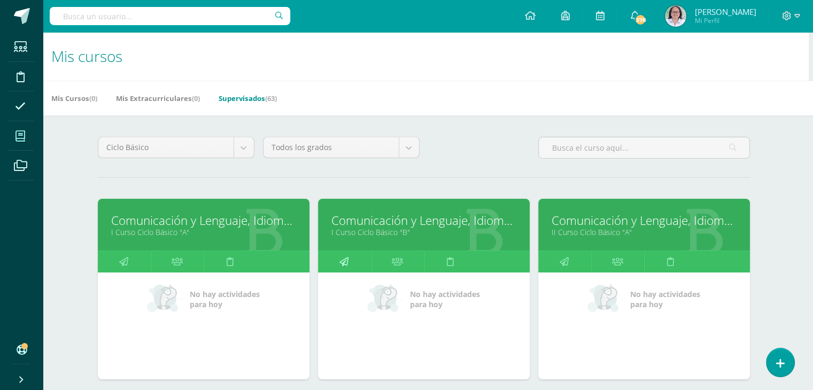
click at [342, 259] on icon at bounding box center [343, 261] width 9 height 21
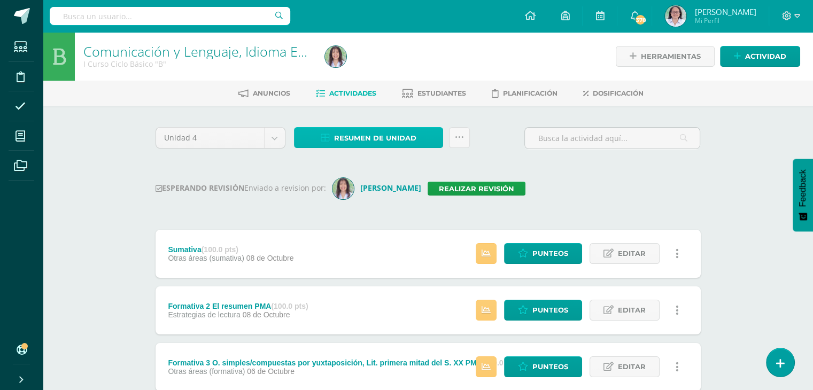
click at [369, 138] on span "Resumen de unidad" at bounding box center [375, 138] width 82 height 20
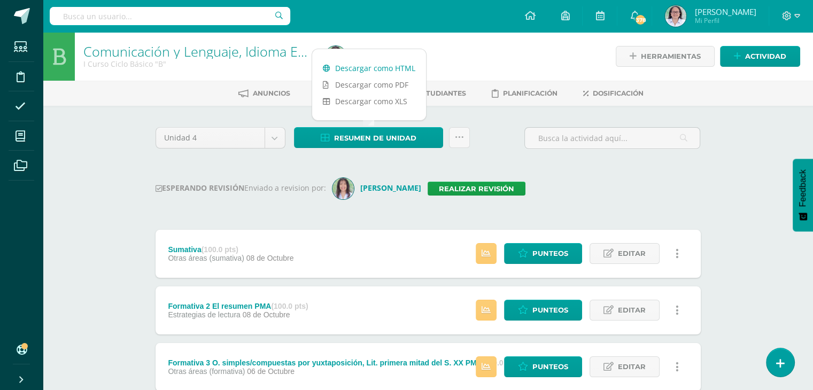
click at [380, 66] on link "Descargar como HTML" at bounding box center [369, 68] width 114 height 17
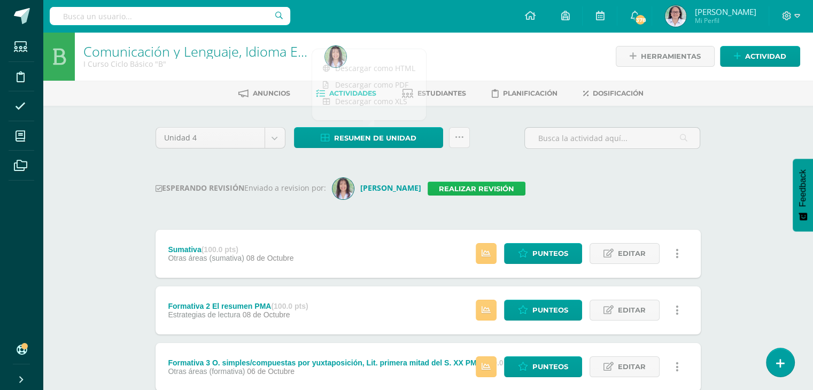
click at [444, 186] on link "Realizar revisión" at bounding box center [476, 189] width 98 height 14
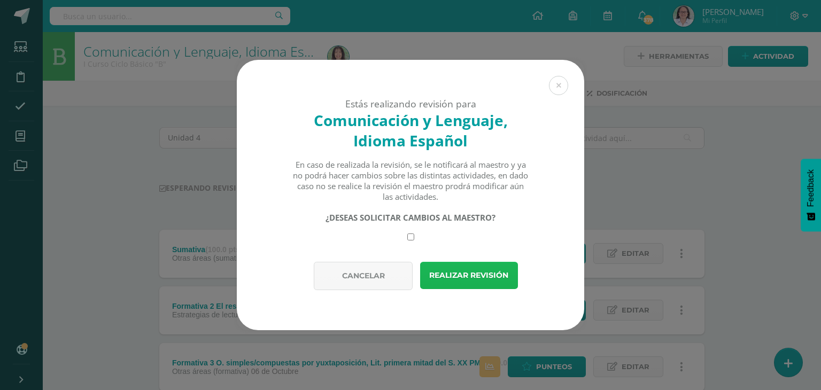
click at [488, 285] on button "Realizar revisión" at bounding box center [469, 275] width 98 height 27
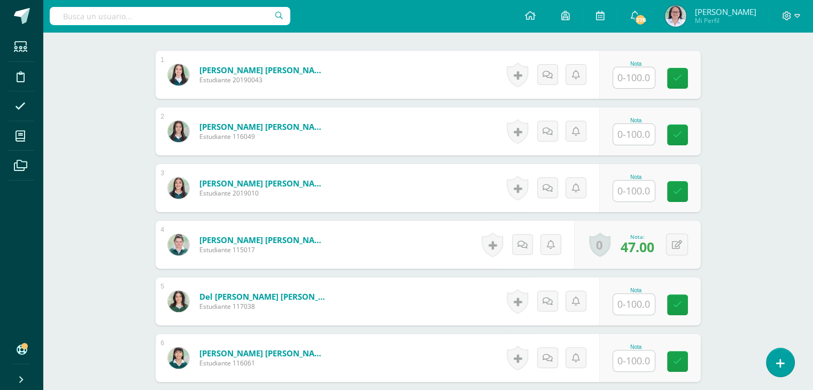
scroll to position [321, 0]
click at [684, 243] on button at bounding box center [684, 244] width 22 height 22
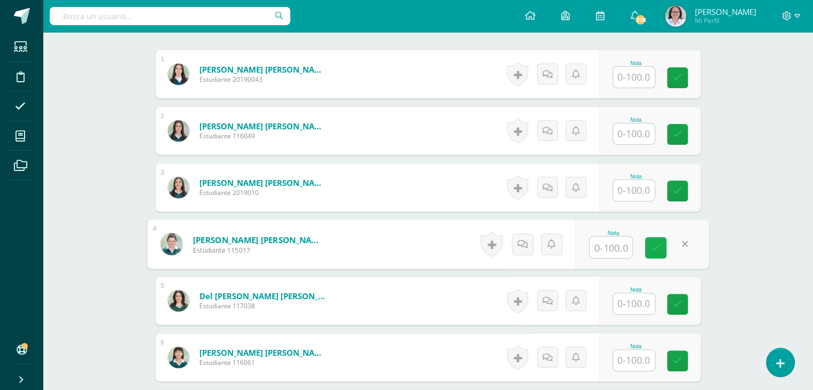
click at [662, 245] on link at bounding box center [655, 247] width 21 height 21
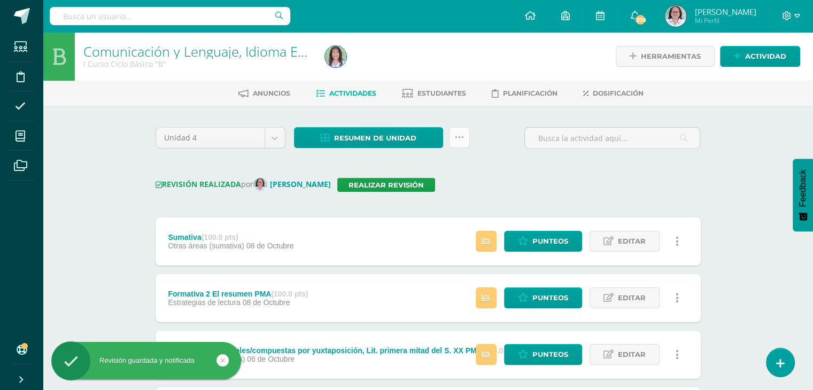
click at [465, 142] on link at bounding box center [459, 137] width 21 height 21
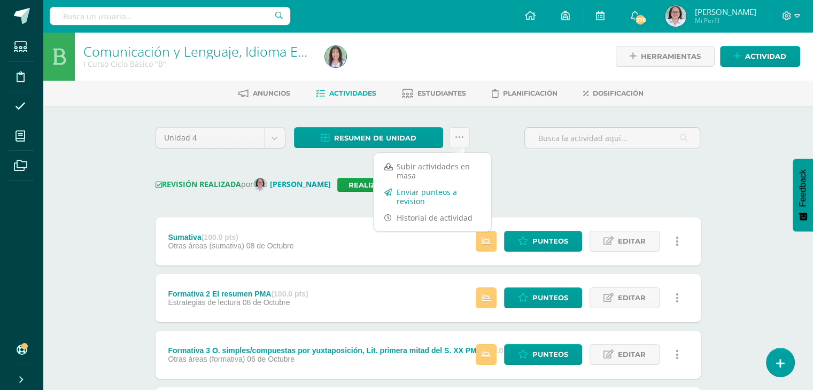
click at [406, 198] on link "Enviar punteos a revision" at bounding box center [432, 197] width 118 height 26
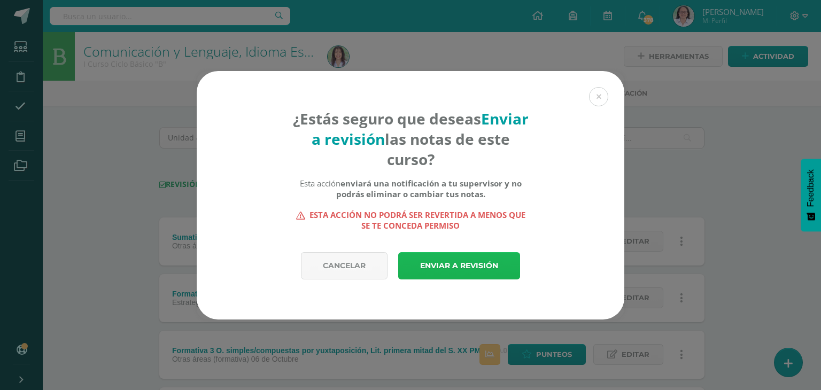
click at [458, 259] on link "Enviar a revisión" at bounding box center [459, 265] width 122 height 27
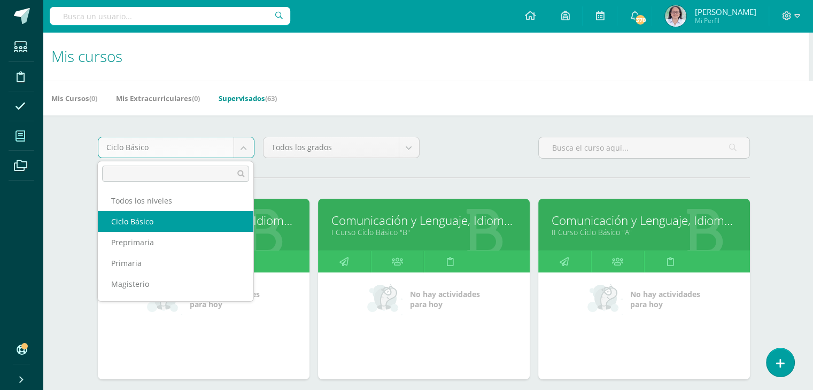
click at [243, 151] on body "Estudiantes Disciplina Asistencia Mis cursos Archivos Soporte Ayuda Reportar un…" at bounding box center [402, 332] width 813 height 665
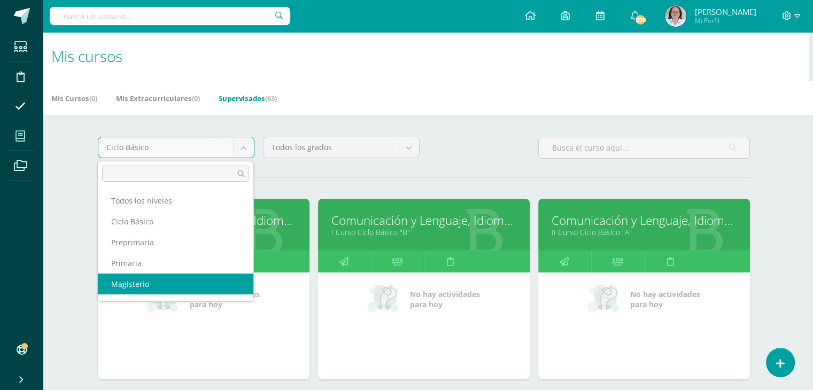
scroll to position [14, 0]
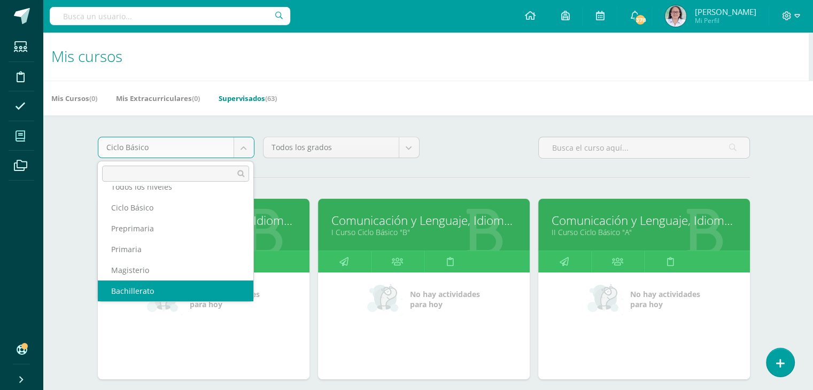
select select "9"
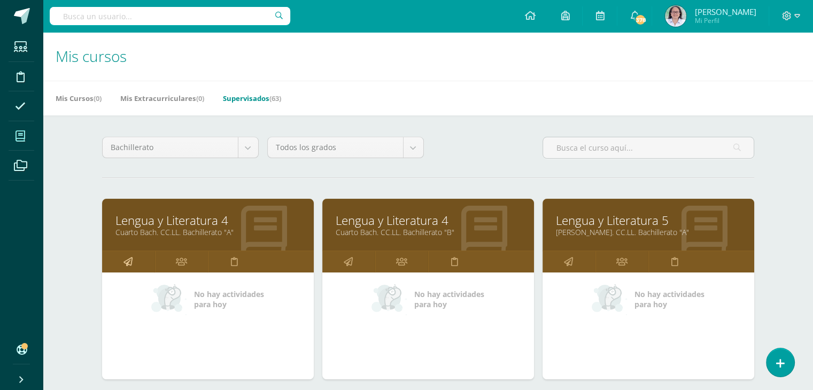
click at [127, 259] on icon at bounding box center [127, 261] width 9 height 21
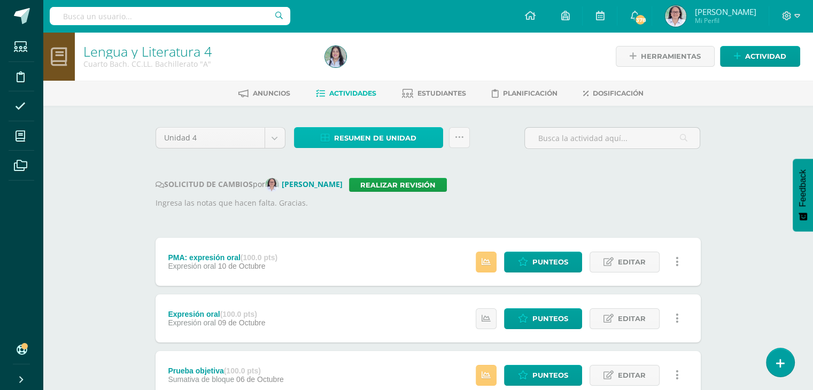
click at [378, 142] on span "Resumen de unidad" at bounding box center [375, 138] width 82 height 20
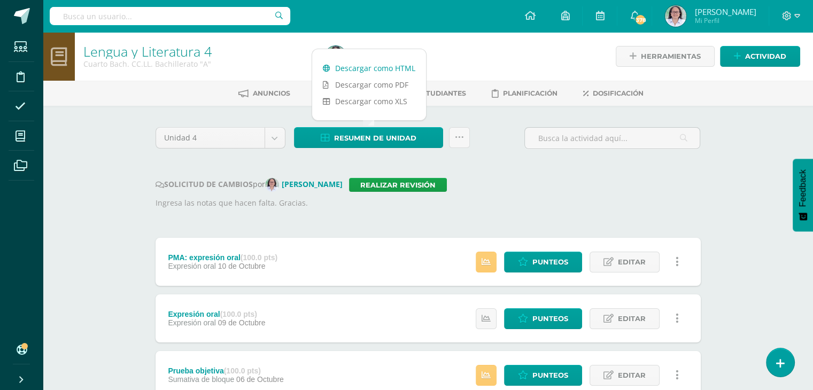
click at [380, 71] on link "Descargar como HTML" at bounding box center [369, 68] width 114 height 17
click at [409, 183] on link "Realizar revisión" at bounding box center [398, 185] width 98 height 14
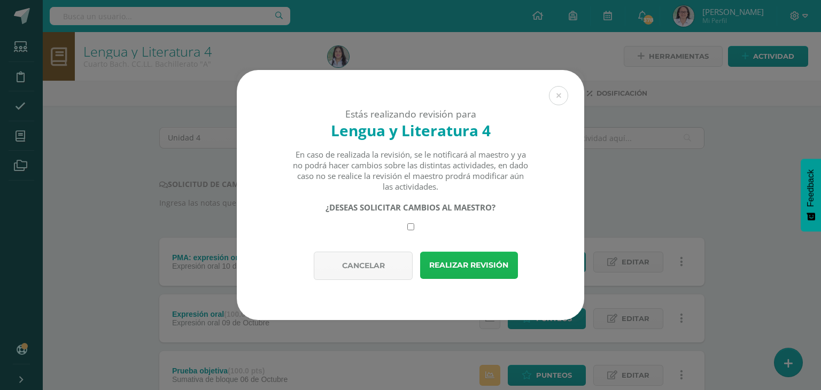
click at [459, 268] on button "Realizar revisión" at bounding box center [469, 265] width 98 height 27
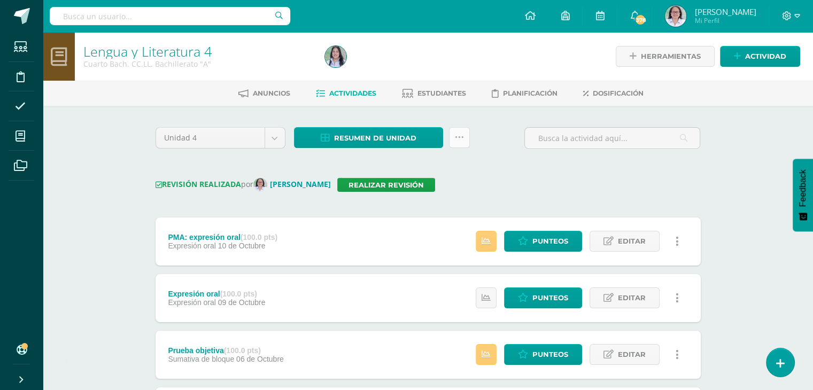
click at [459, 139] on icon at bounding box center [459, 137] width 9 height 9
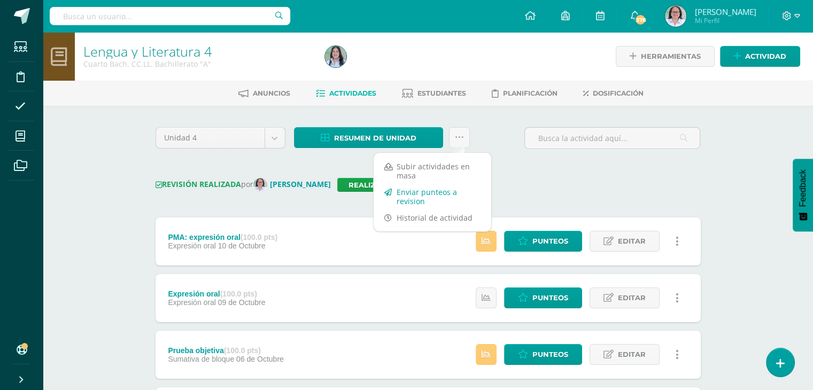
click at [409, 201] on link "Enviar punteos a revision" at bounding box center [432, 197] width 118 height 26
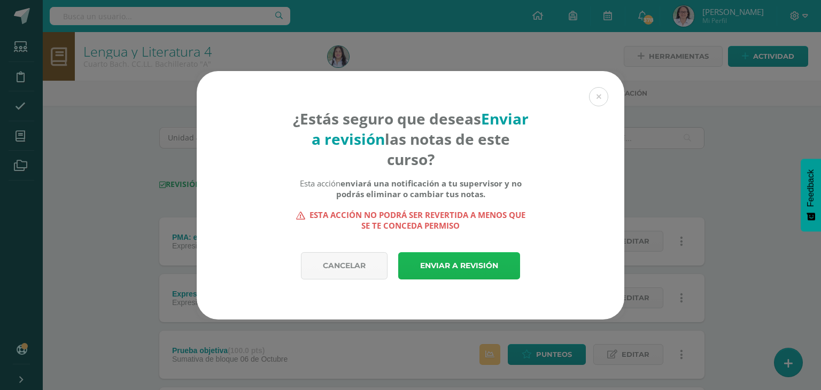
click at [455, 266] on link "Enviar a revisión" at bounding box center [459, 265] width 122 height 27
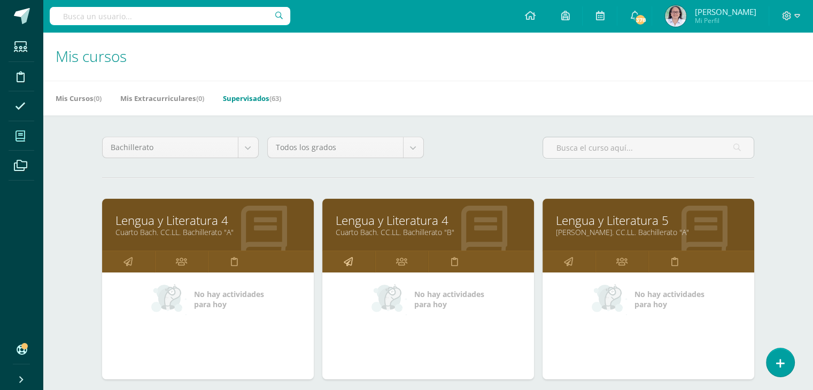
click at [350, 261] on icon at bounding box center [348, 261] width 9 height 21
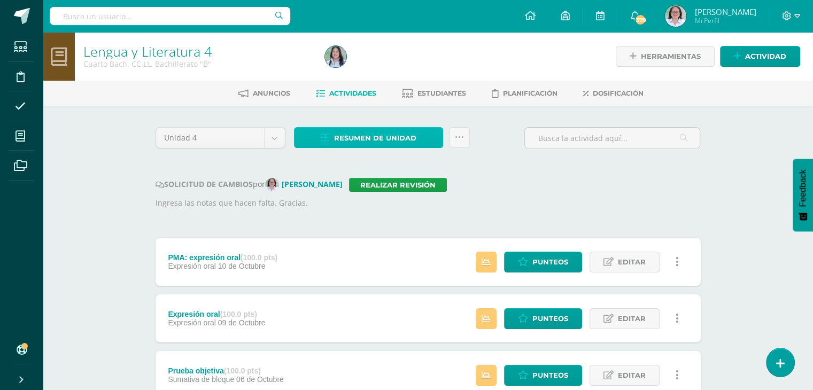
click at [355, 138] on span "Resumen de unidad" at bounding box center [375, 138] width 82 height 20
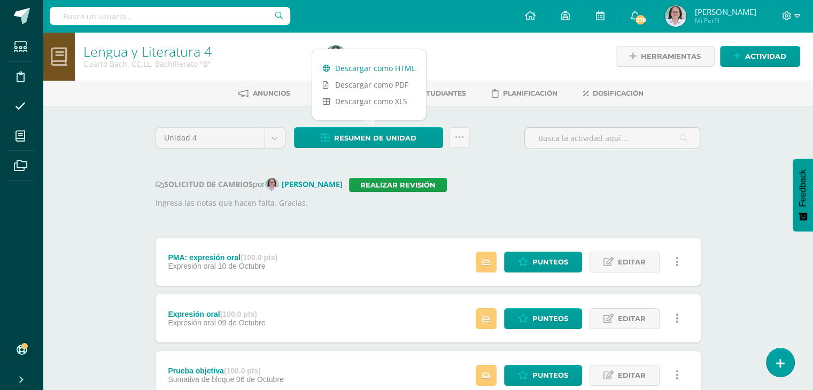
click at [374, 68] on link "Descargar como HTML" at bounding box center [369, 68] width 114 height 17
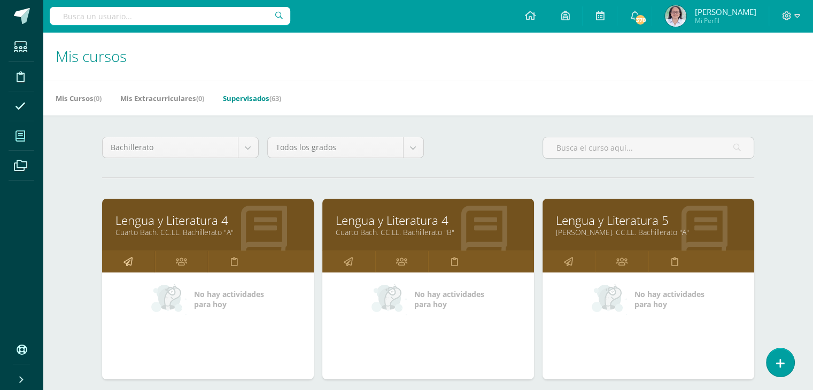
click at [130, 263] on icon at bounding box center [127, 261] width 9 height 21
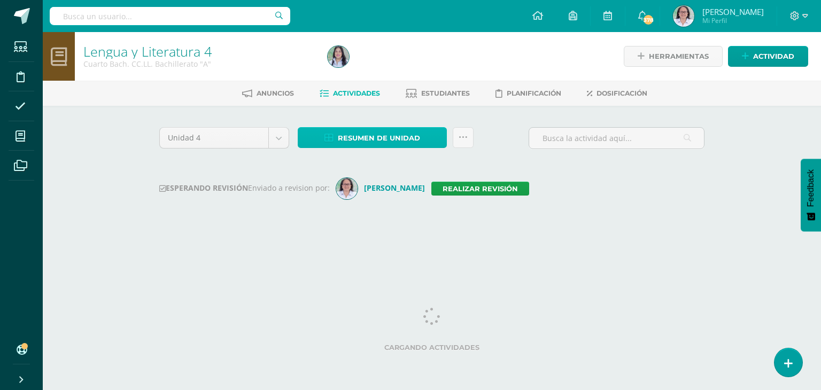
click at [368, 136] on span "Resumen de unidad" at bounding box center [379, 138] width 82 height 20
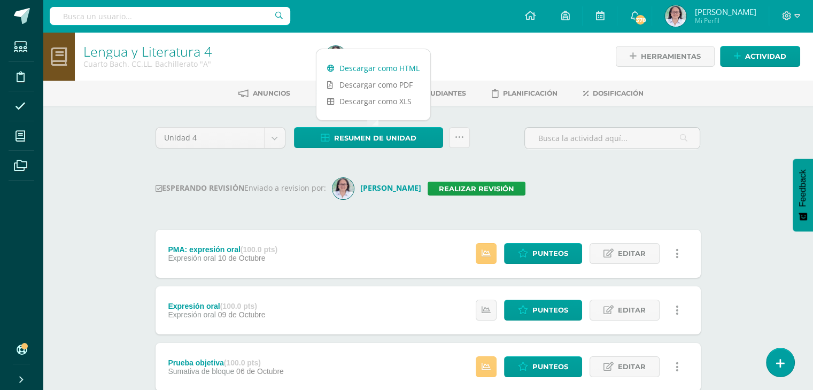
click at [368, 73] on link "Descargar como HTML" at bounding box center [373, 68] width 114 height 17
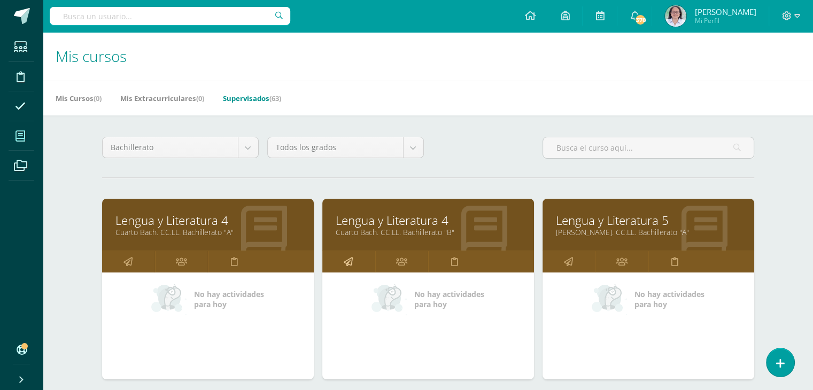
click at [350, 259] on icon at bounding box center [348, 261] width 9 height 21
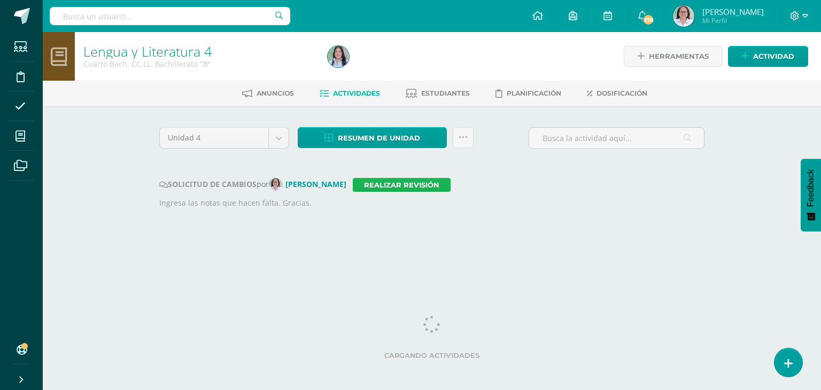
click at [393, 186] on link "Realizar revisión" at bounding box center [402, 185] width 98 height 14
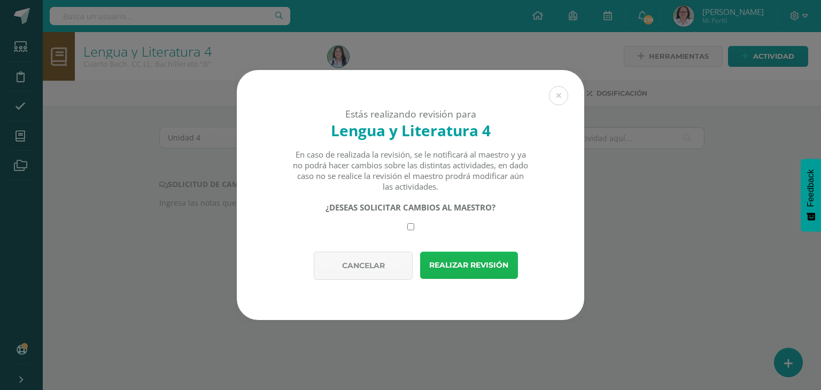
click at [447, 264] on button "Realizar revisión" at bounding box center [469, 265] width 98 height 27
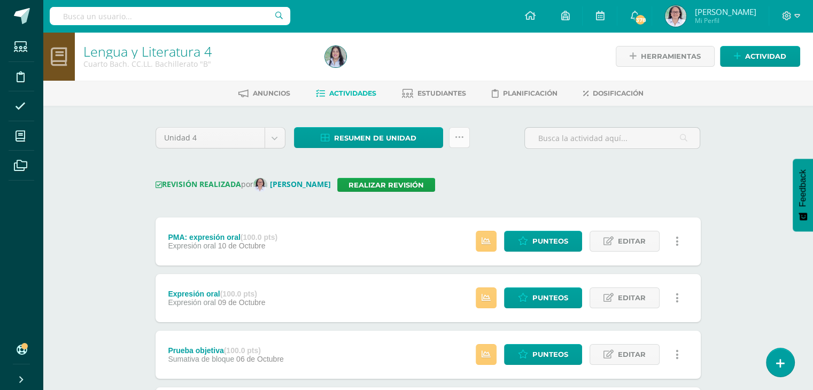
click at [462, 139] on icon at bounding box center [459, 137] width 9 height 9
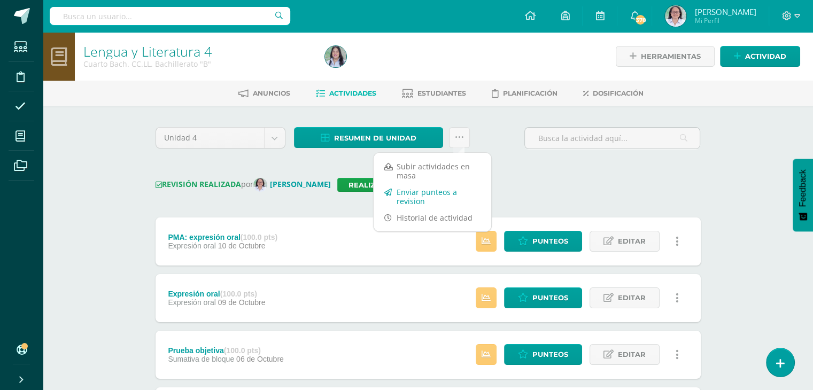
click at [417, 199] on link "Enviar punteos a revision" at bounding box center [432, 197] width 118 height 26
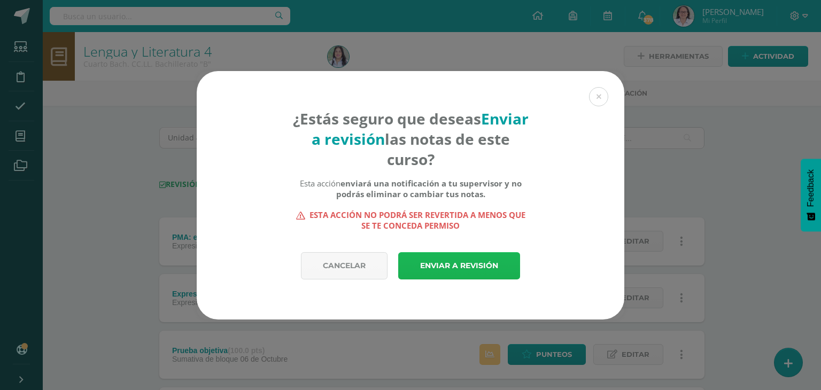
click at [446, 268] on link "Enviar a revisión" at bounding box center [459, 265] width 122 height 27
